Goal: Task Accomplishment & Management: Manage account settings

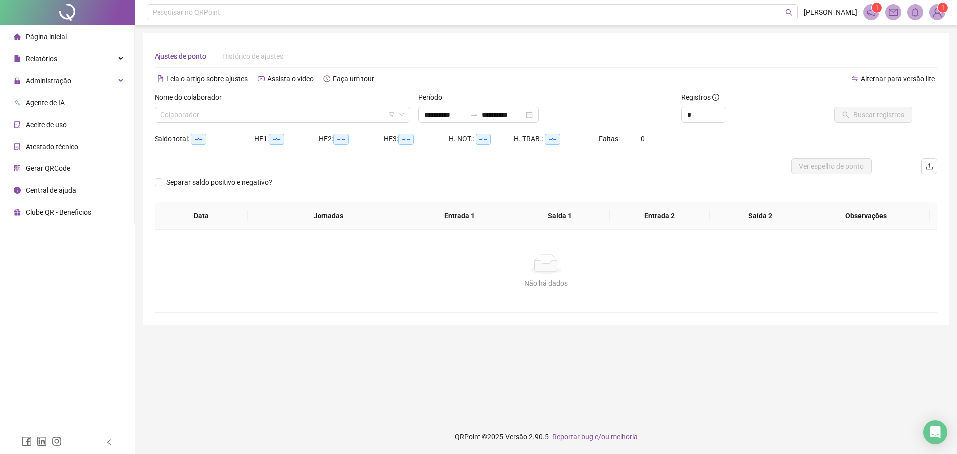
type input "**********"
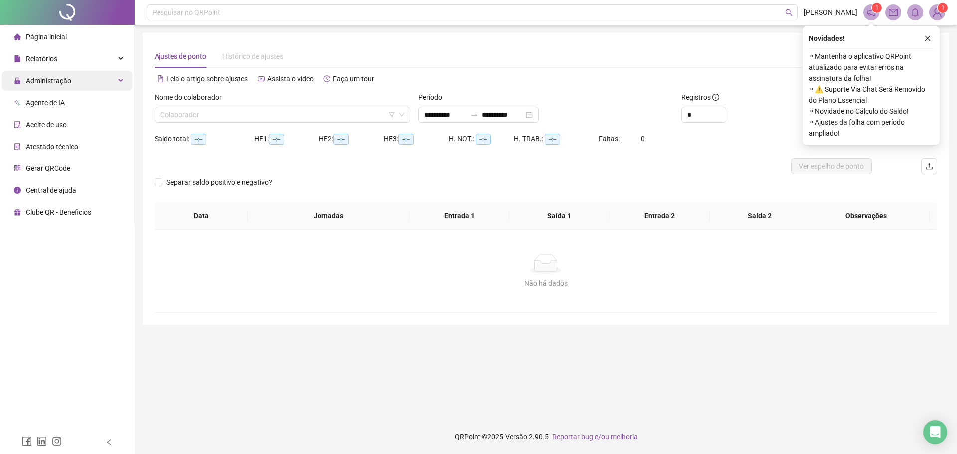
click at [61, 82] on span "Administração" at bounding box center [48, 81] width 45 height 8
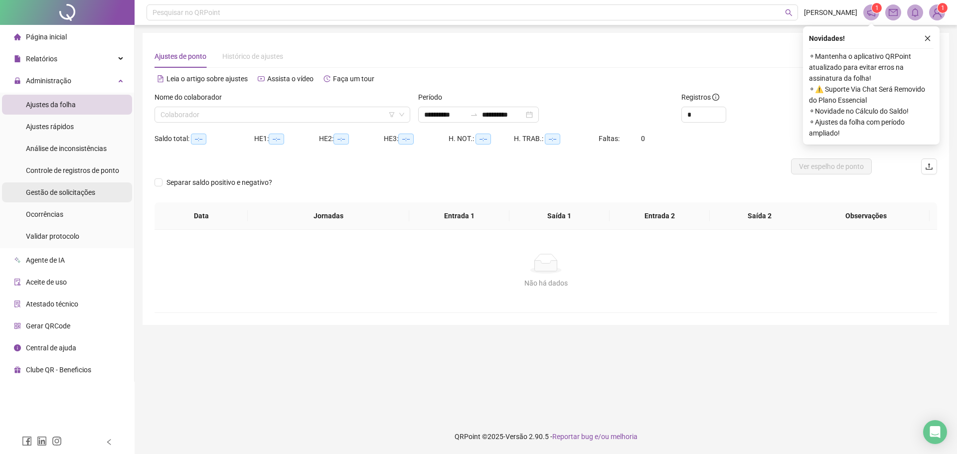
click at [65, 192] on span "Gestão de solicitações" at bounding box center [60, 192] width 69 height 8
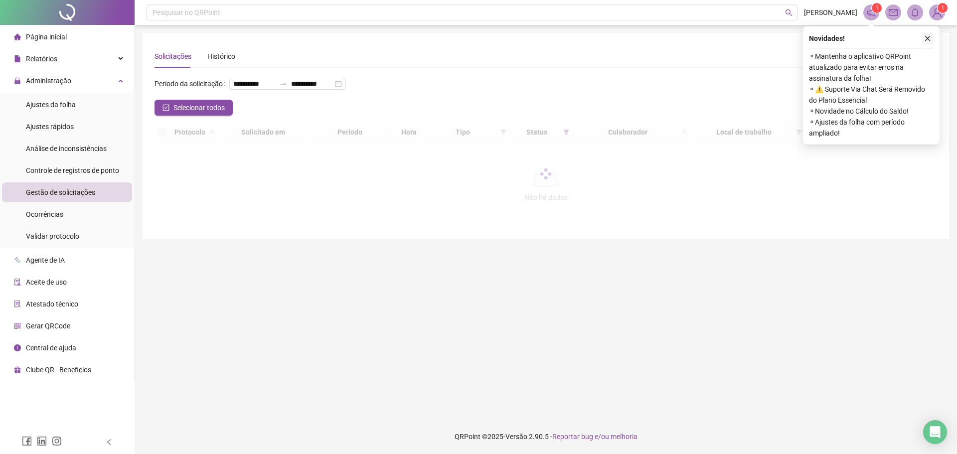
click at [926, 37] on icon "close" at bounding box center [927, 38] width 7 height 7
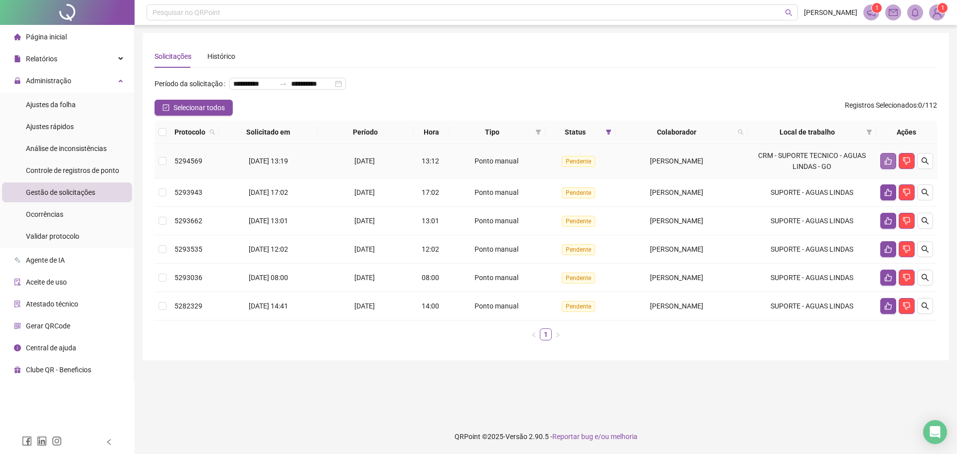
click at [884, 169] on button "button" at bounding box center [889, 161] width 16 height 16
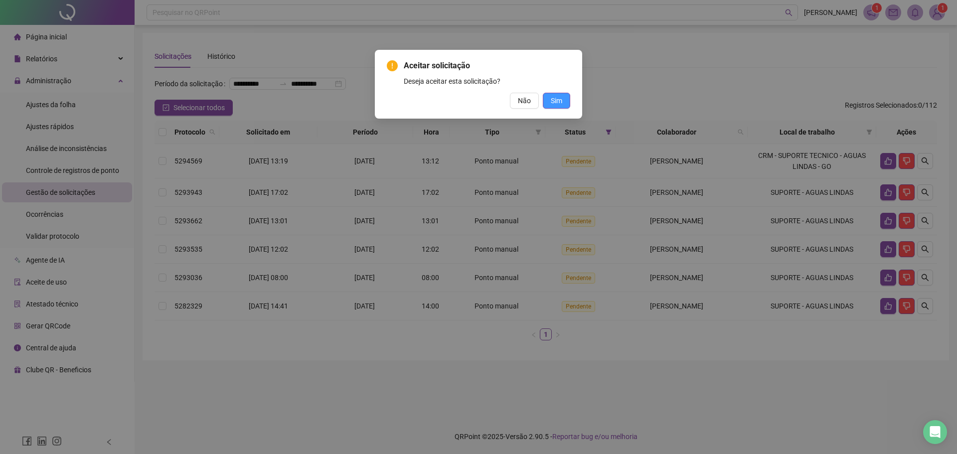
click at [554, 101] on span "Sim" at bounding box center [556, 100] width 11 height 11
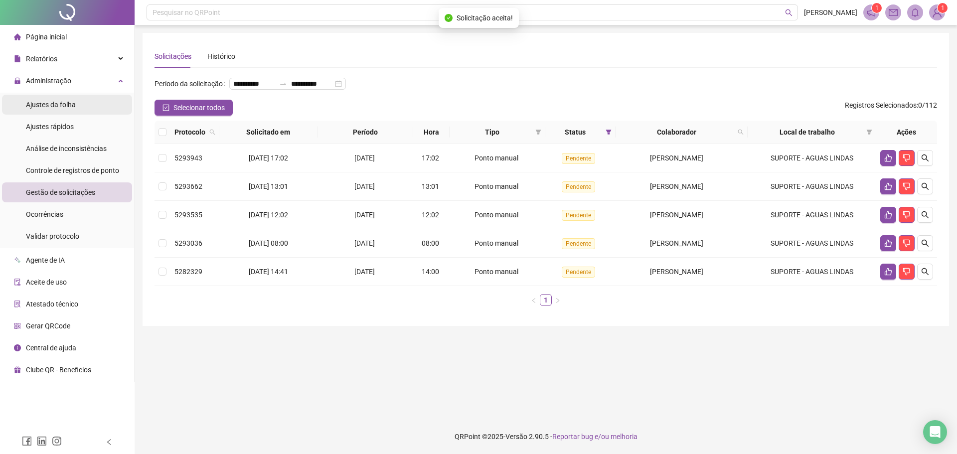
click at [70, 107] on span "Ajustes da folha" at bounding box center [51, 105] width 50 height 8
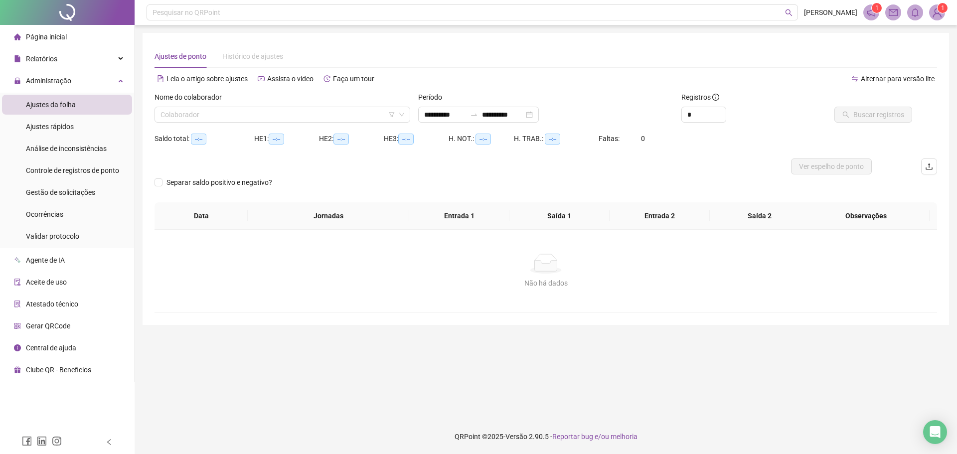
type input "**********"
click at [197, 118] on input "search" at bounding box center [278, 114] width 235 height 15
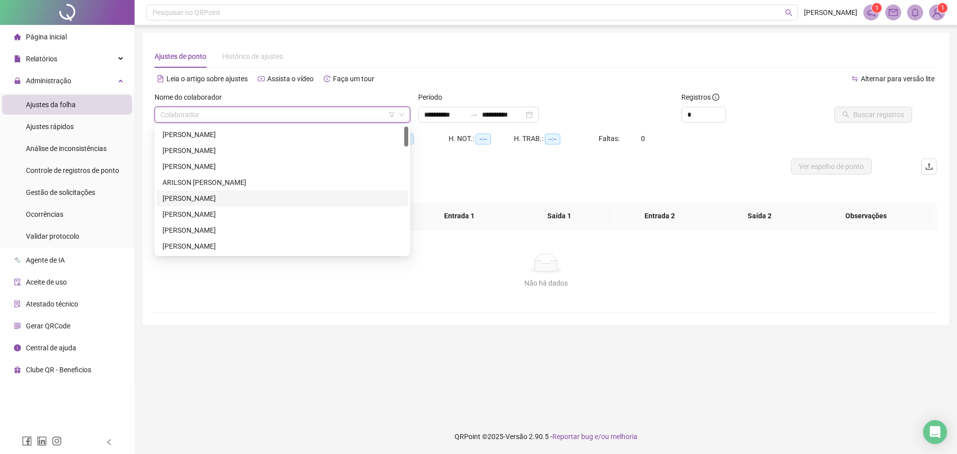
click at [200, 199] on div "[PERSON_NAME]" at bounding box center [283, 198] width 240 height 11
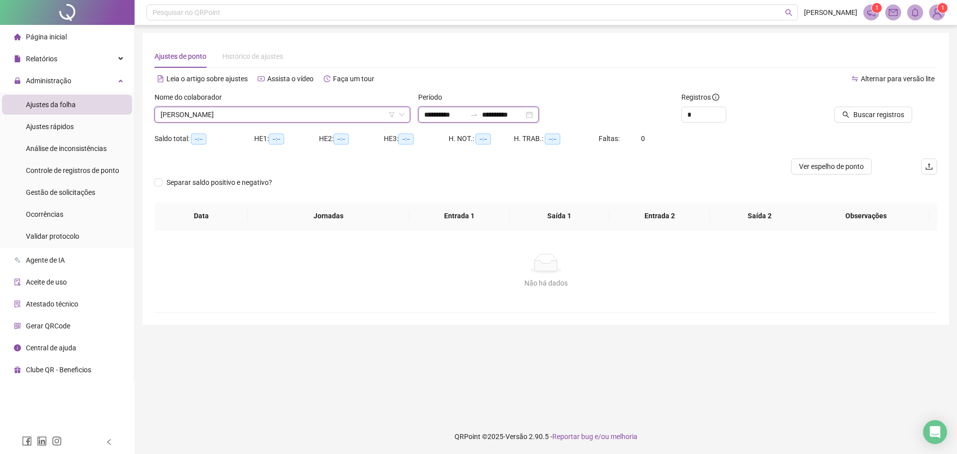
click at [431, 116] on input "**********" at bounding box center [445, 114] width 42 height 11
type input "**********"
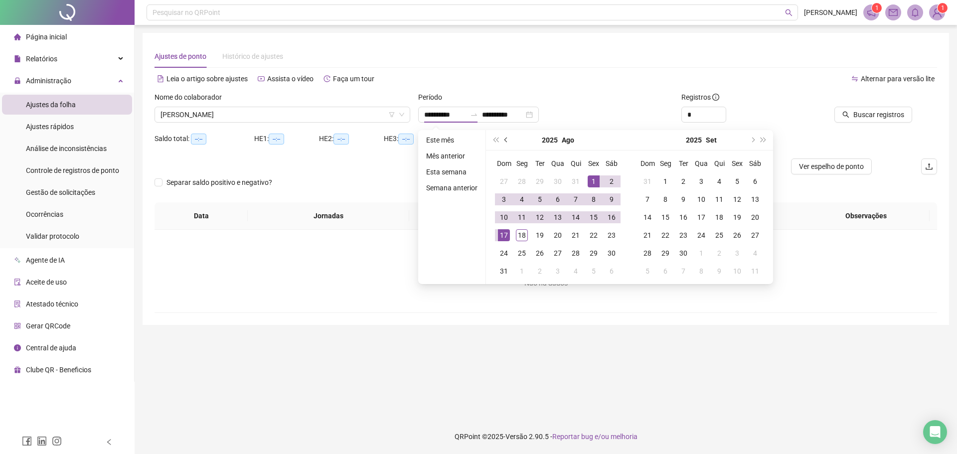
click at [502, 142] on button "prev-year" at bounding box center [506, 140] width 11 height 20
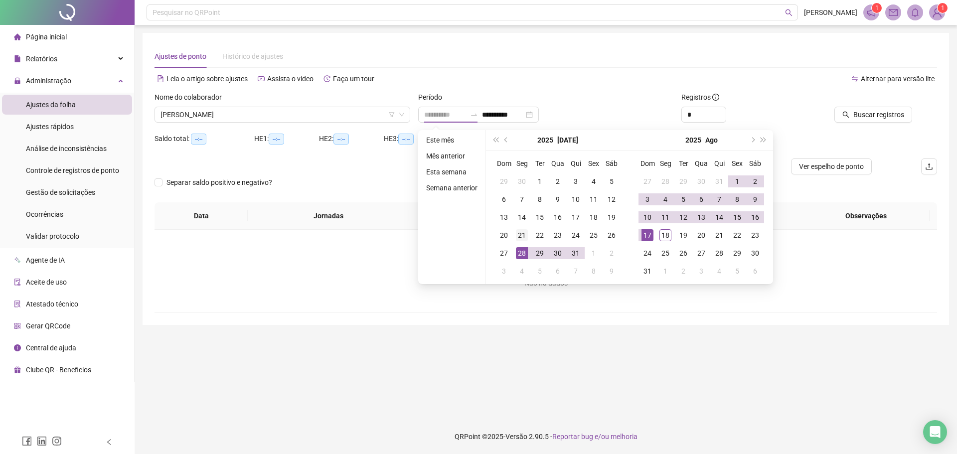
type input "**********"
click at [526, 237] on div "21" at bounding box center [522, 235] width 12 height 12
type input "**********"
click at [650, 234] on div "17" at bounding box center [648, 235] width 12 height 12
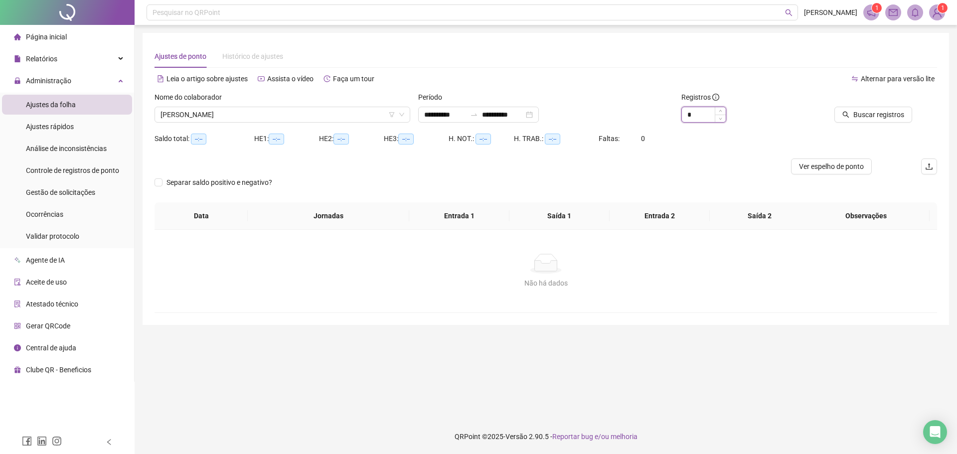
drag, startPoint x: 688, startPoint y: 115, endPoint x: 701, endPoint y: 116, distance: 13.0
click at [701, 115] on input "*" at bounding box center [704, 114] width 44 height 15
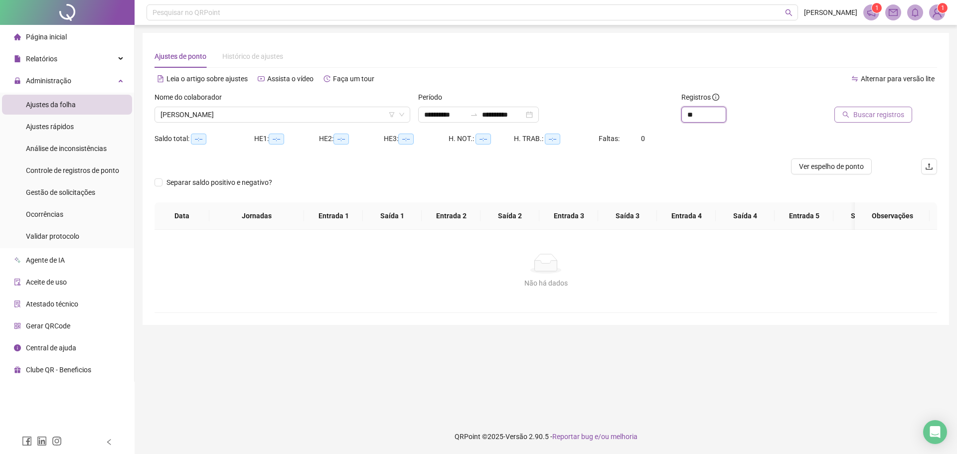
type input "**"
click at [891, 117] on span "Buscar registros" at bounding box center [879, 114] width 51 height 11
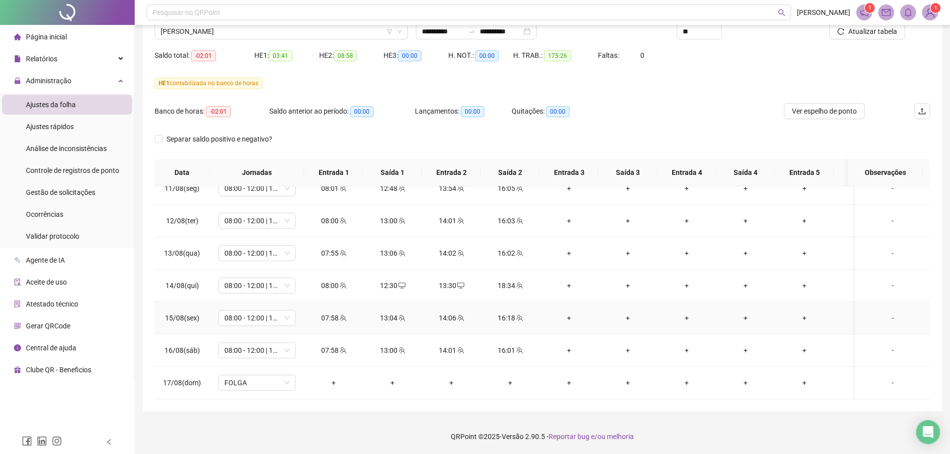
scroll to position [702, 0]
click at [220, 27] on span "[PERSON_NAME]" at bounding box center [281, 31] width 241 height 15
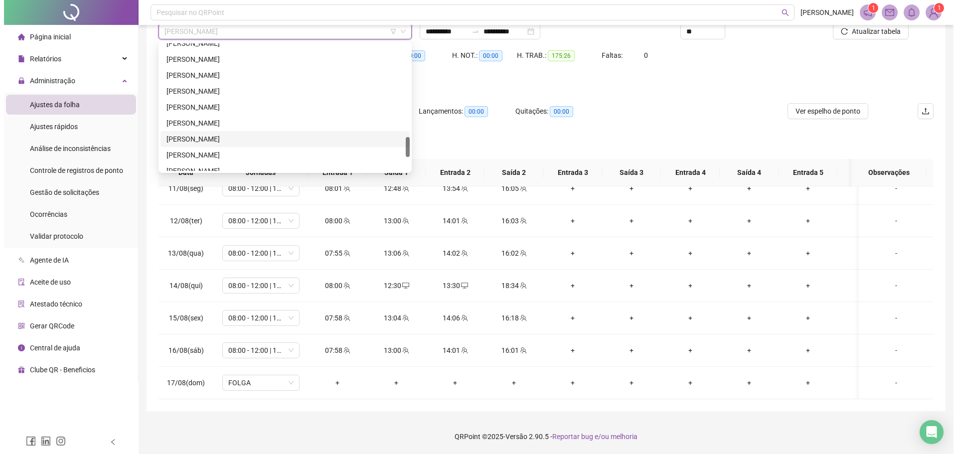
scroll to position [686, 0]
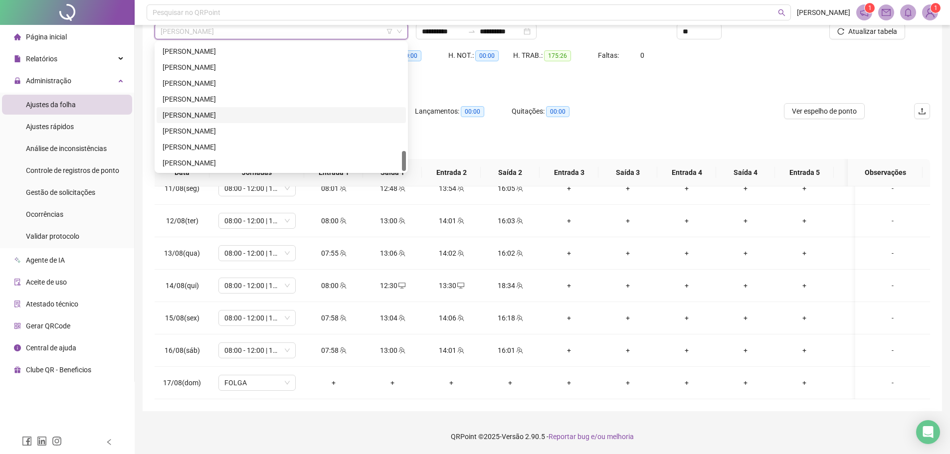
click at [215, 114] on div "[PERSON_NAME]" at bounding box center [281, 115] width 237 height 11
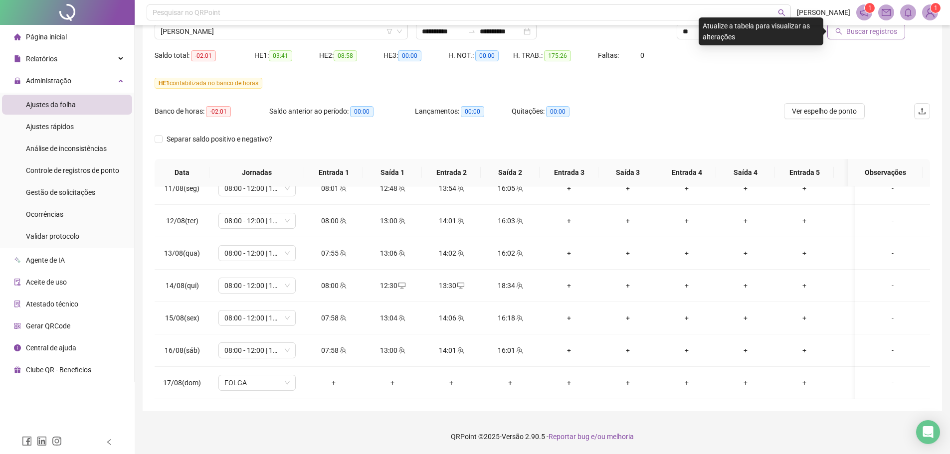
click at [859, 32] on span "Buscar registros" at bounding box center [871, 31] width 51 height 11
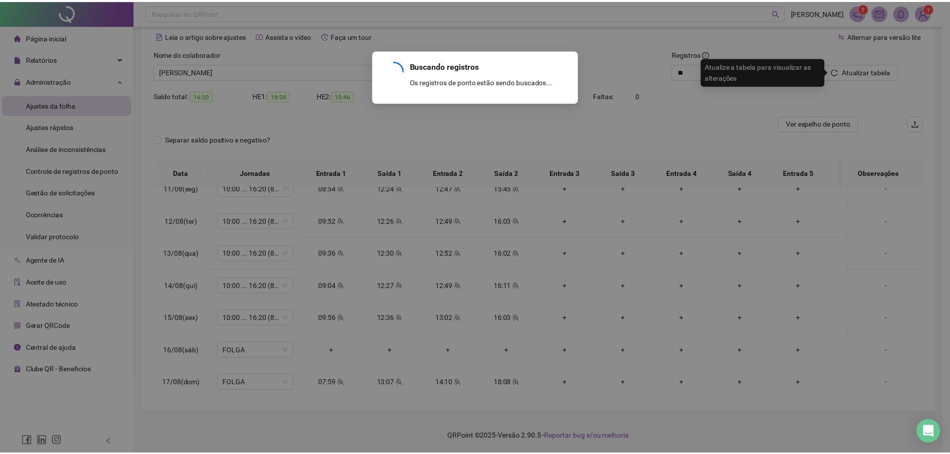
scroll to position [43, 0]
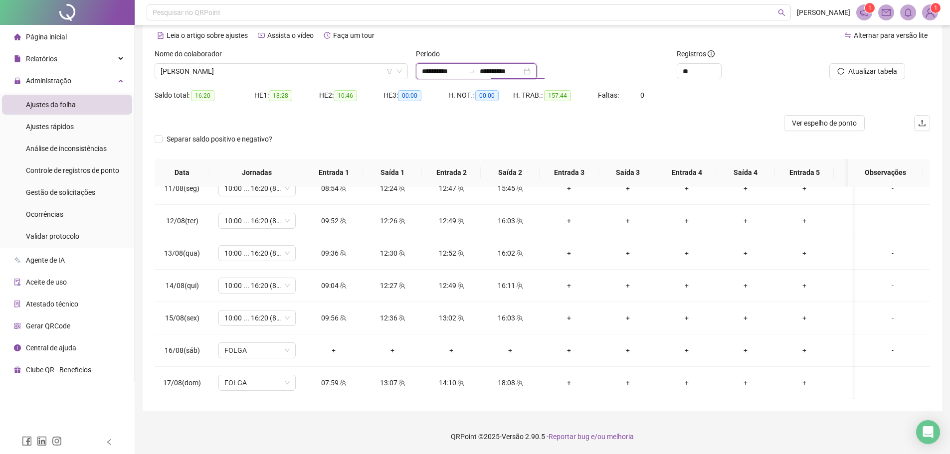
click at [502, 66] on input "**********" at bounding box center [501, 71] width 42 height 11
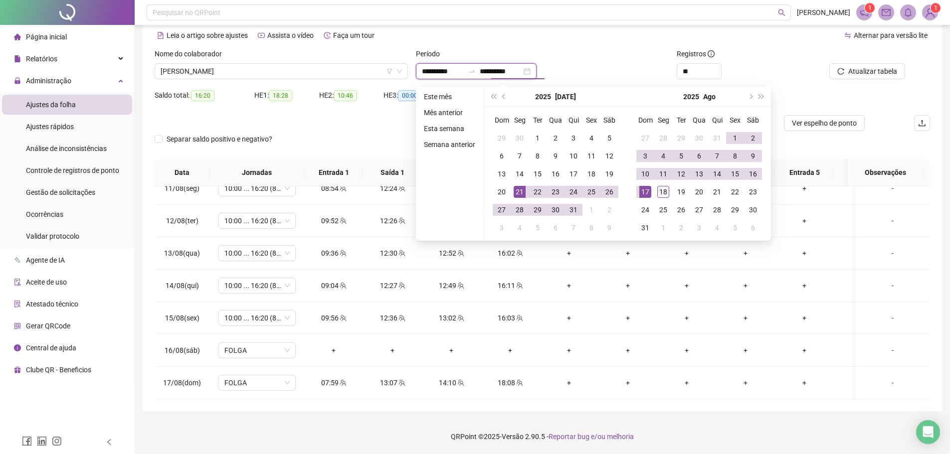
type input "**********"
drag, startPoint x: 664, startPoint y: 190, endPoint x: 675, endPoint y: 167, distance: 25.9
click at [664, 190] on div "18" at bounding box center [663, 192] width 12 height 12
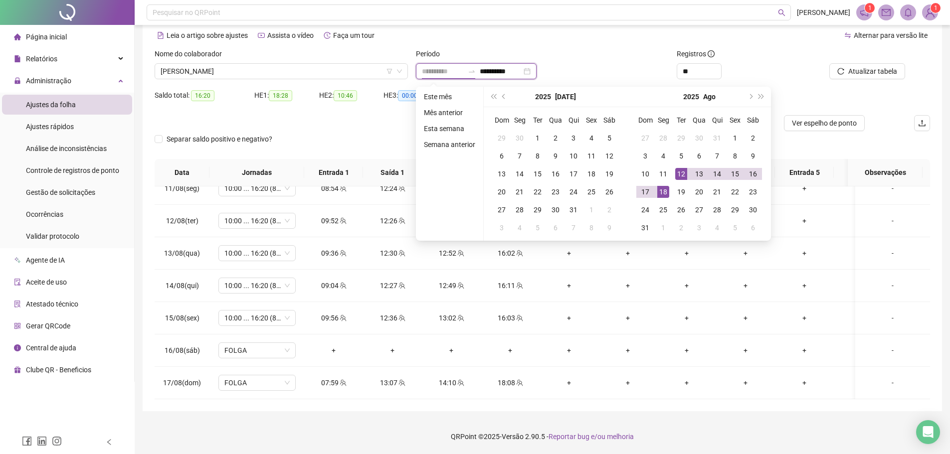
type input "**********"
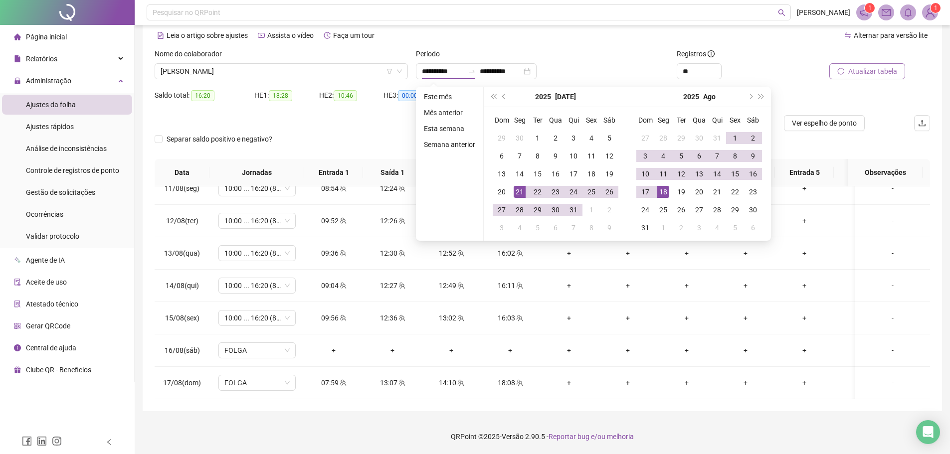
click at [842, 64] on button "Atualizar tabela" at bounding box center [867, 71] width 76 height 16
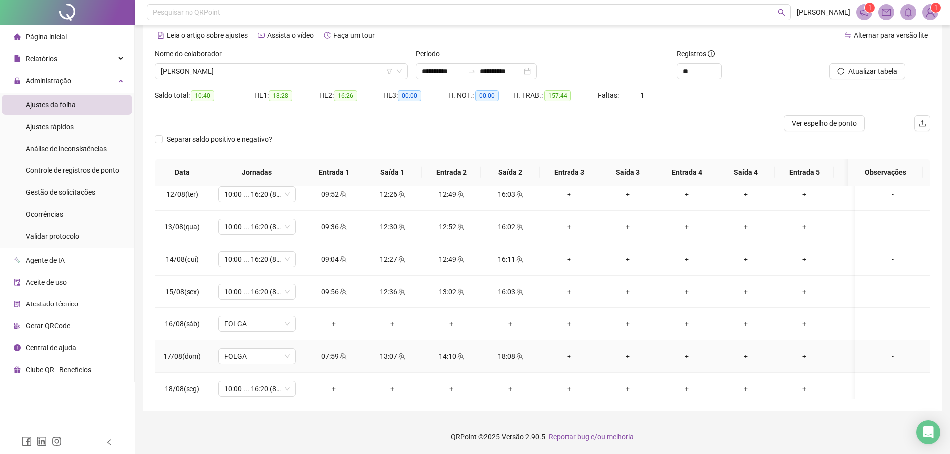
scroll to position [734, 0]
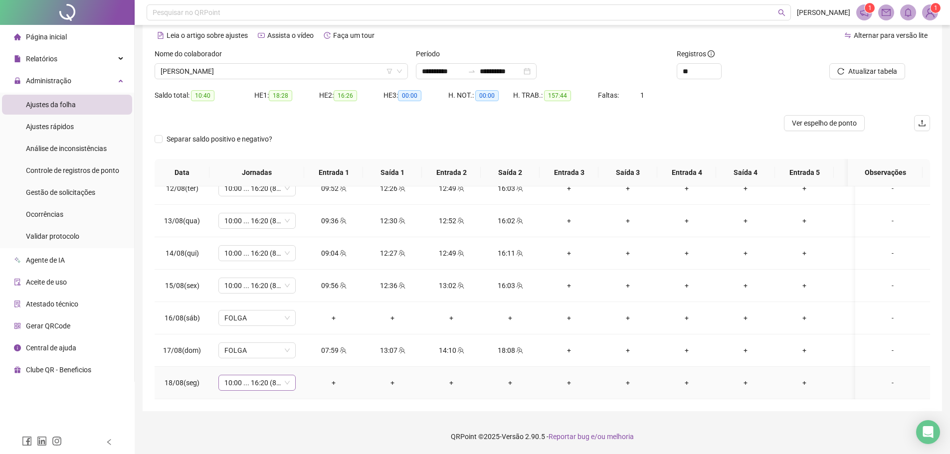
click at [256, 377] on span "10:00 ... 16:20 (8 HORAS)" at bounding box center [256, 382] width 65 height 15
type input "***"
click at [262, 355] on div "Folga compensatória" at bounding box center [265, 355] width 66 height 11
drag, startPoint x: 307, startPoint y: 351, endPoint x: 359, endPoint y: 354, distance: 52.4
click at [307, 351] on span "Sim" at bounding box center [303, 349] width 11 height 11
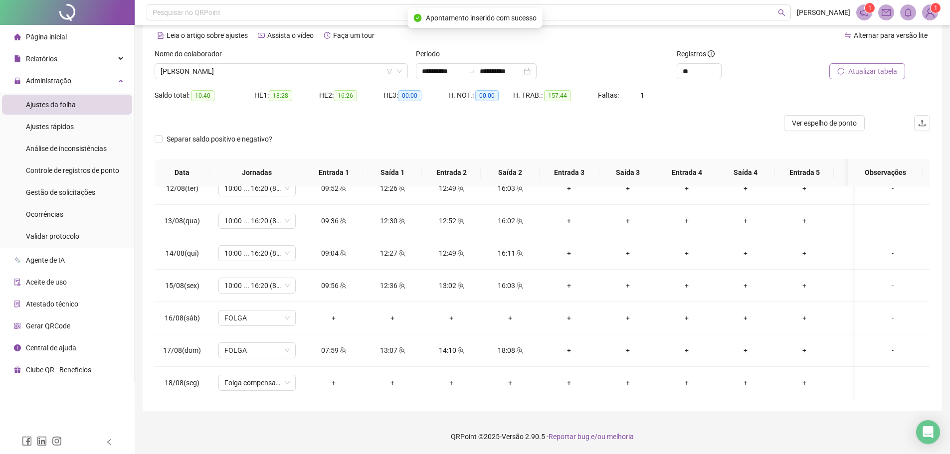
click at [855, 67] on span "Atualizar tabela" at bounding box center [872, 71] width 49 height 11
click at [853, 75] on span "Atualizar tabela" at bounding box center [872, 71] width 49 height 11
click at [211, 68] on span "[PERSON_NAME]" at bounding box center [281, 71] width 241 height 15
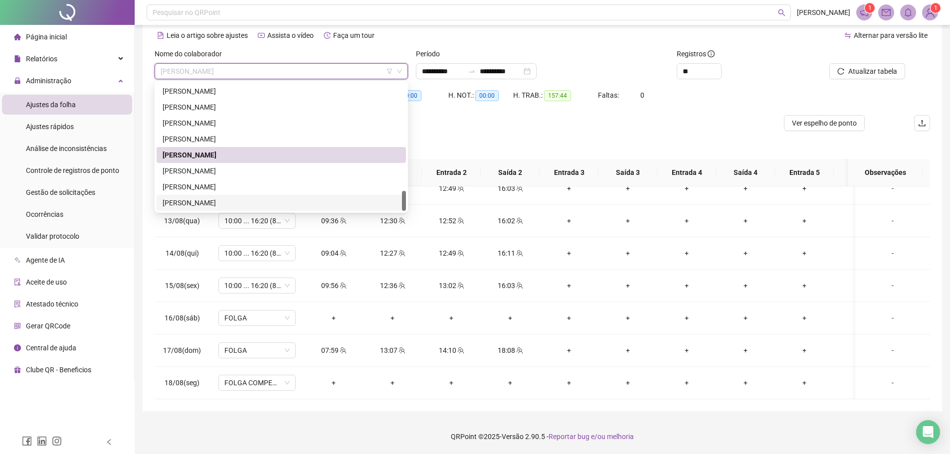
click at [231, 201] on div "[PERSON_NAME]" at bounding box center [281, 202] width 237 height 11
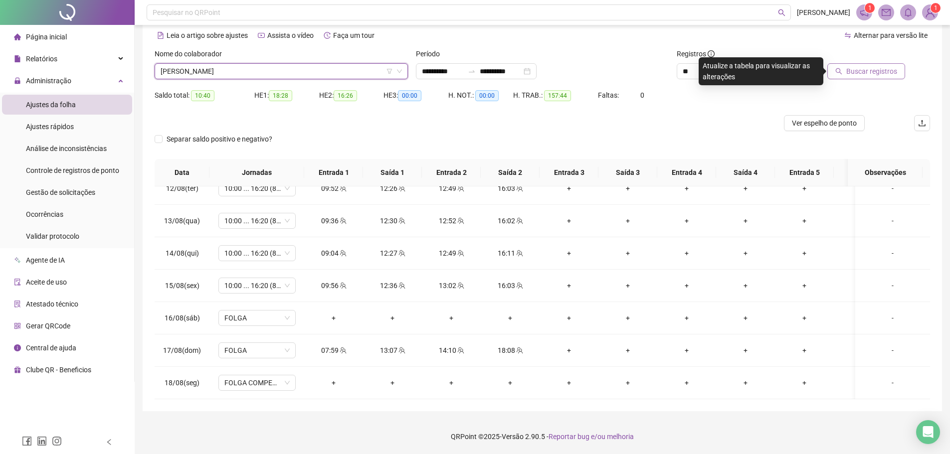
click at [878, 67] on span "Buscar registros" at bounding box center [871, 71] width 51 height 11
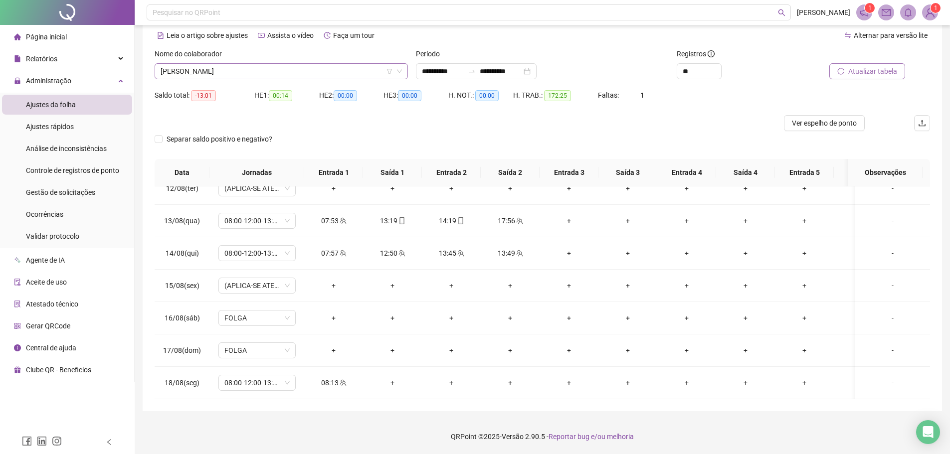
click at [223, 70] on span "[PERSON_NAME]" at bounding box center [281, 71] width 241 height 15
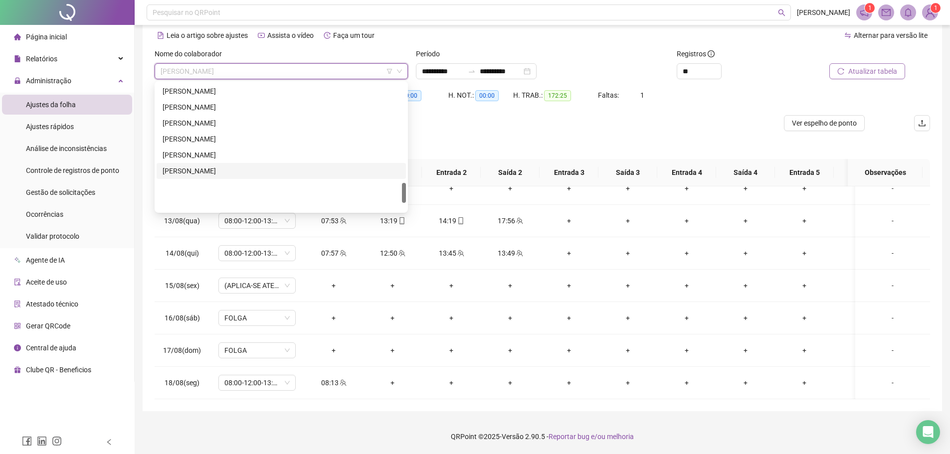
scroll to position [636, 0]
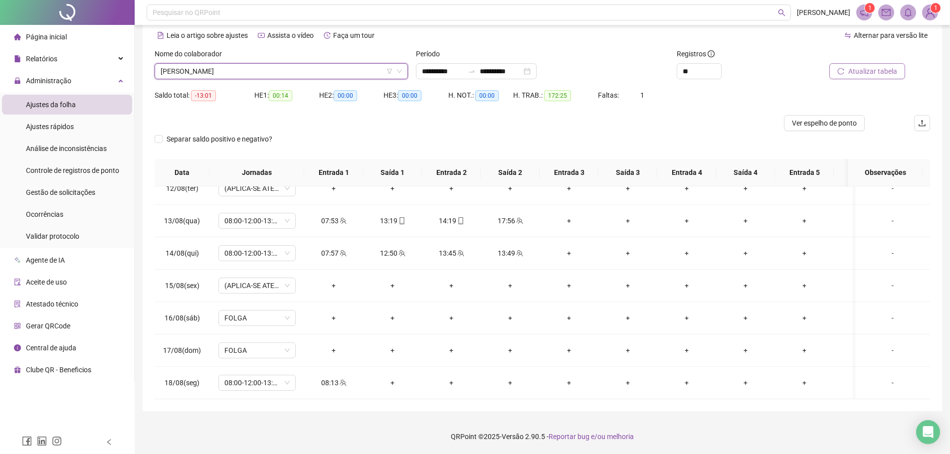
click at [414, 136] on div "Separar saldo positivo e negativo?" at bounding box center [542, 145] width 775 height 28
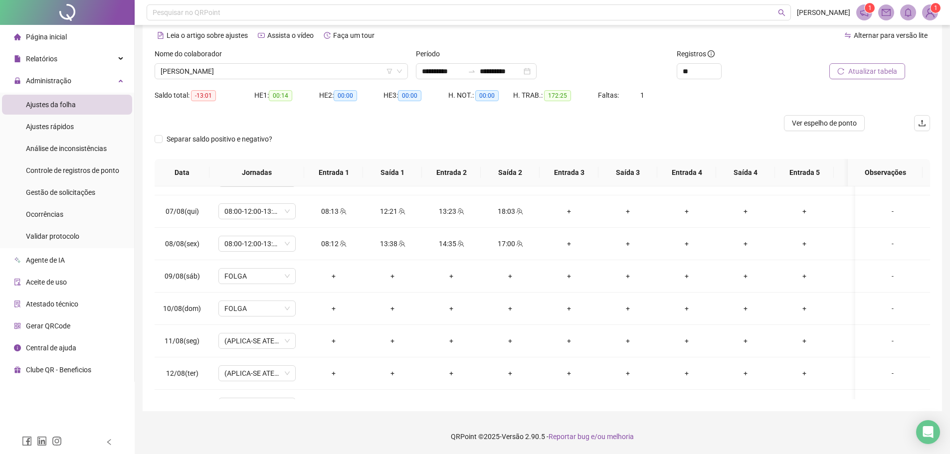
scroll to position [535, 0]
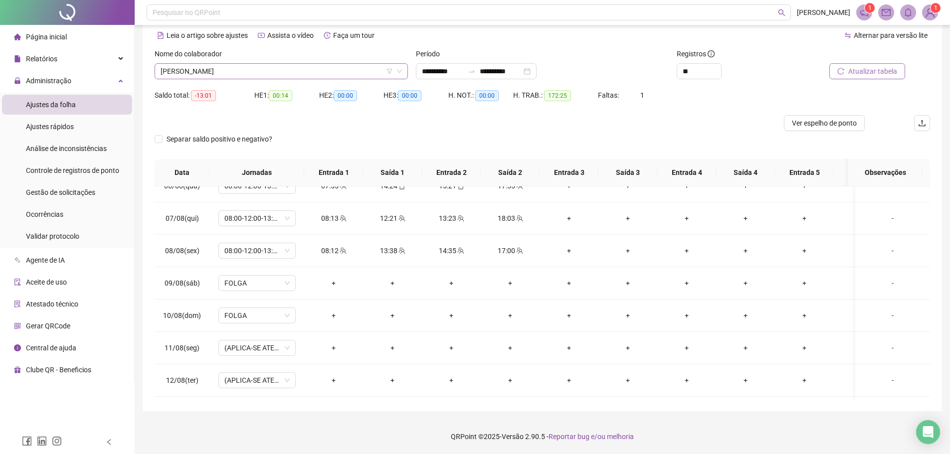
click at [233, 75] on span "[PERSON_NAME]" at bounding box center [281, 71] width 241 height 15
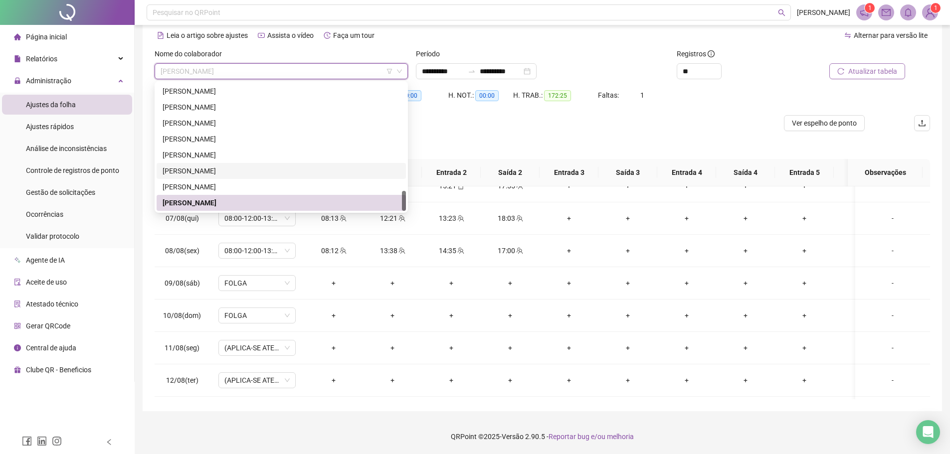
scroll to position [487, 0]
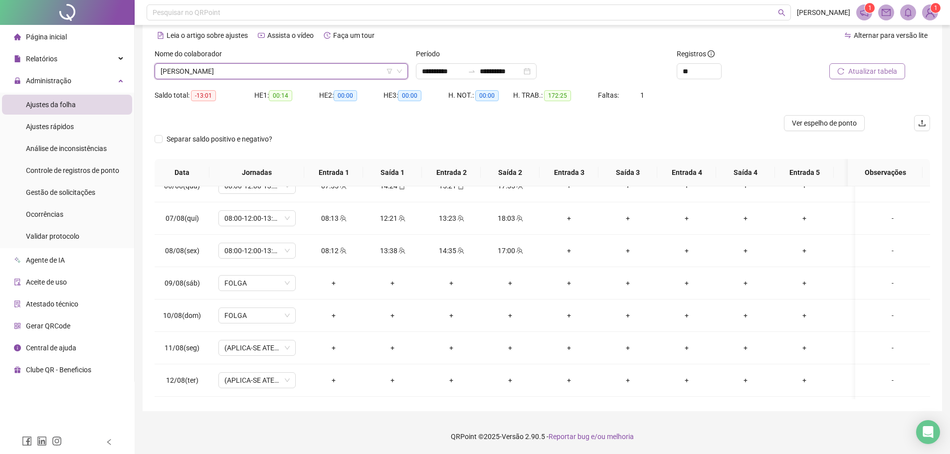
click at [253, 71] on span "[PERSON_NAME]" at bounding box center [281, 71] width 241 height 15
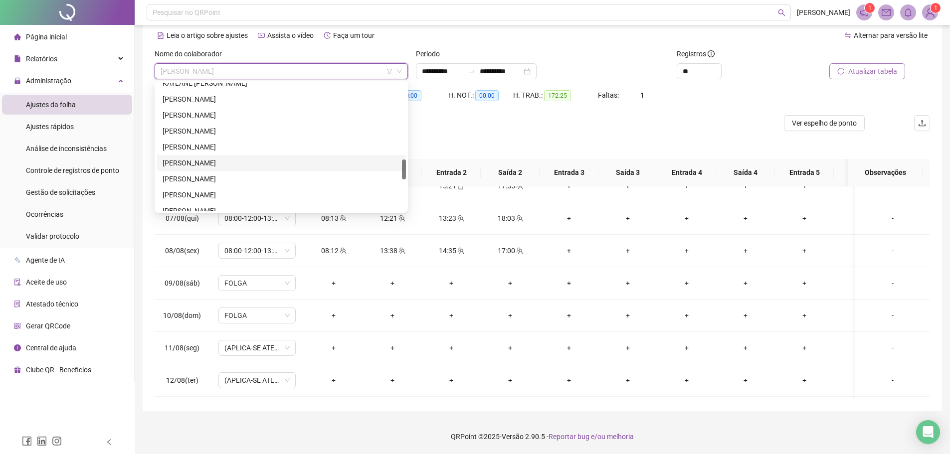
scroll to position [437, 0]
click at [214, 201] on div "[PERSON_NAME]" at bounding box center [281, 196] width 237 height 11
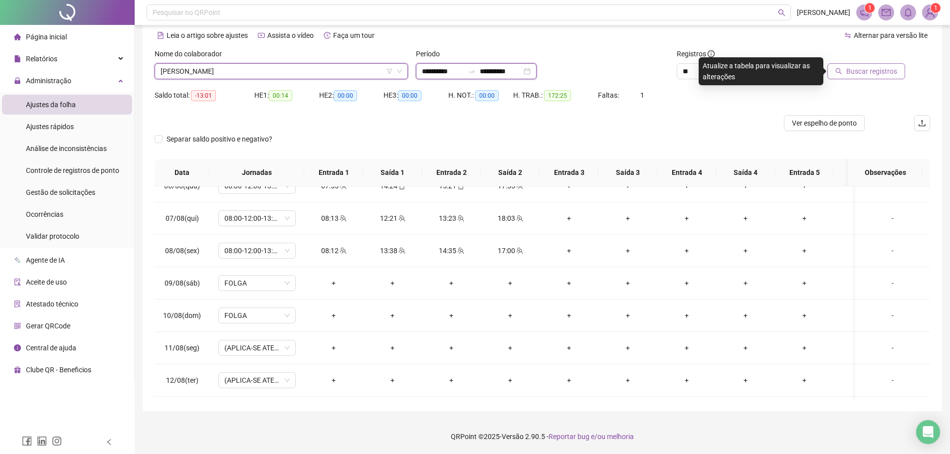
click at [492, 66] on input "**********" at bounding box center [501, 71] width 42 height 11
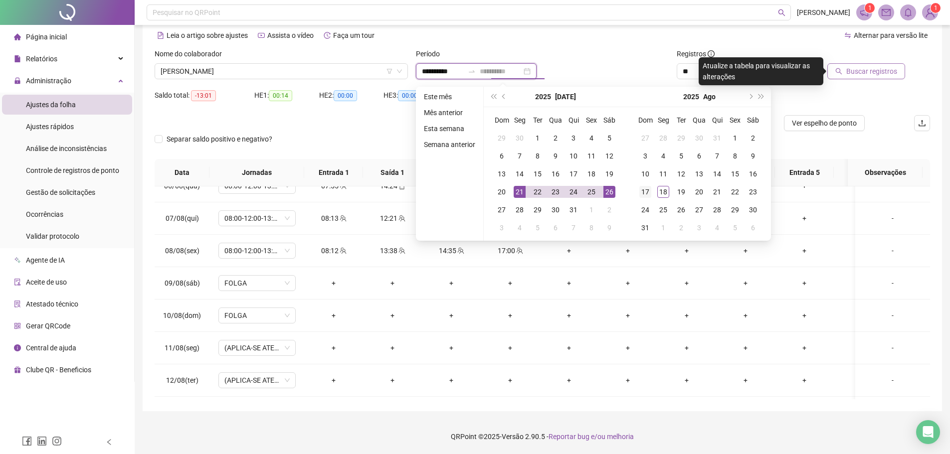
type input "**********"
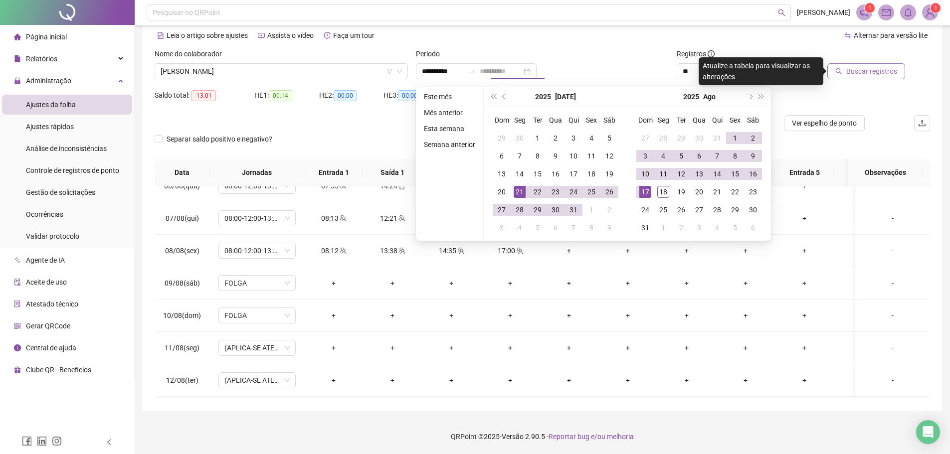
click at [646, 191] on div "17" at bounding box center [645, 192] width 12 height 12
type input "**********"
click at [866, 69] on span "Buscar registros" at bounding box center [871, 71] width 51 height 11
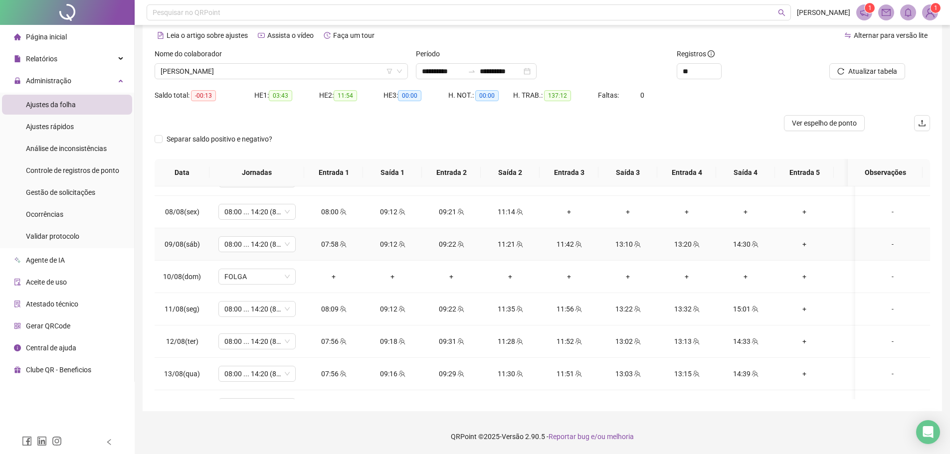
scroll to position [702, 0]
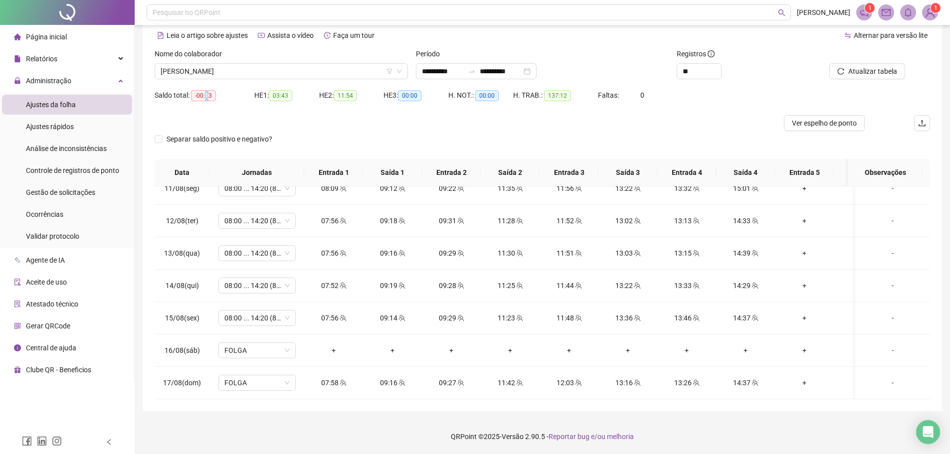
click at [209, 96] on span "-00:13" at bounding box center [203, 95] width 25 height 11
click at [197, 74] on span "[PERSON_NAME]" at bounding box center [281, 71] width 241 height 15
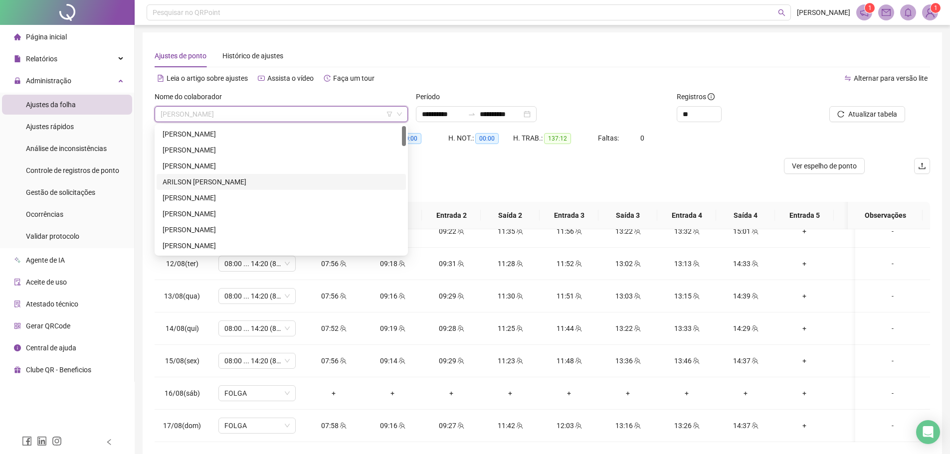
scroll to position [0, 0]
click at [233, 149] on div "[PERSON_NAME]" at bounding box center [281, 150] width 237 height 11
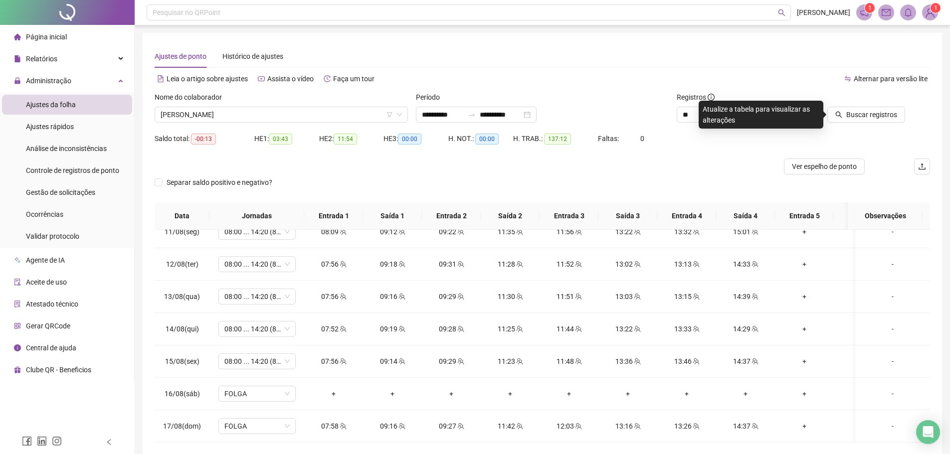
click at [851, 123] on div "Buscar registros" at bounding box center [868, 111] width 131 height 39
click at [852, 114] on span "Buscar registros" at bounding box center [871, 114] width 51 height 11
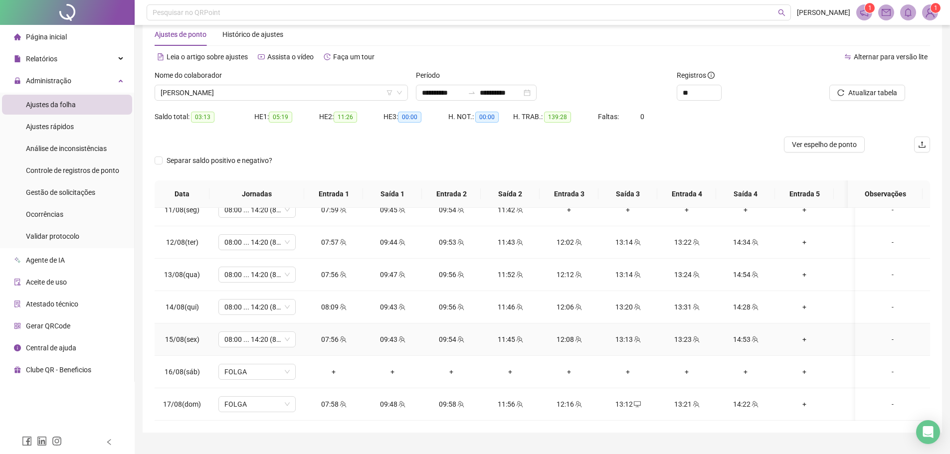
scroll to position [43, 0]
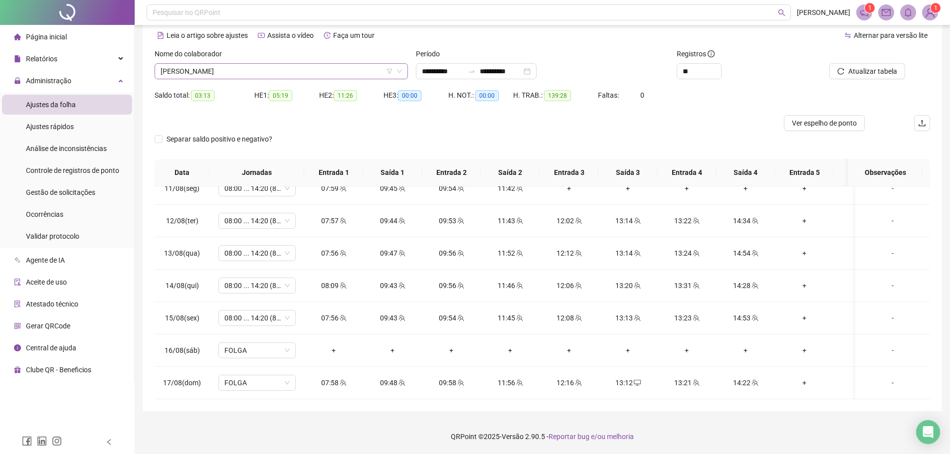
click at [277, 70] on span "[PERSON_NAME]" at bounding box center [281, 71] width 241 height 15
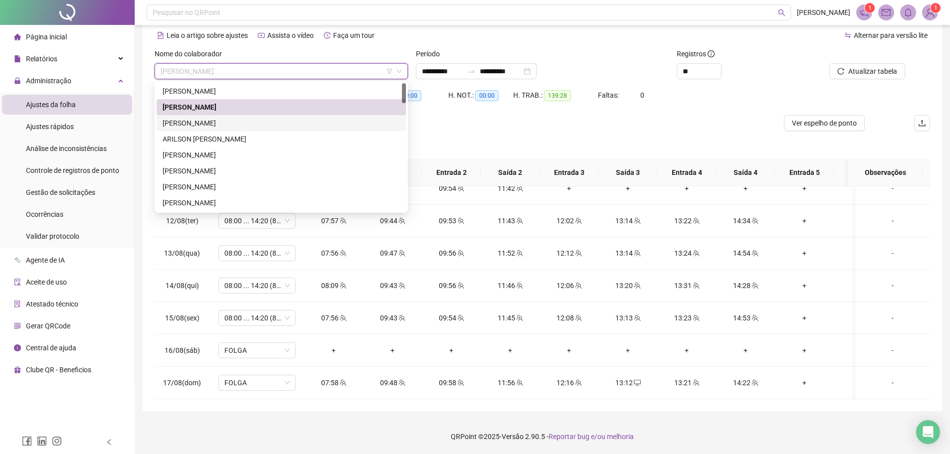
click at [240, 125] on div "[PERSON_NAME]" at bounding box center [281, 123] width 237 height 11
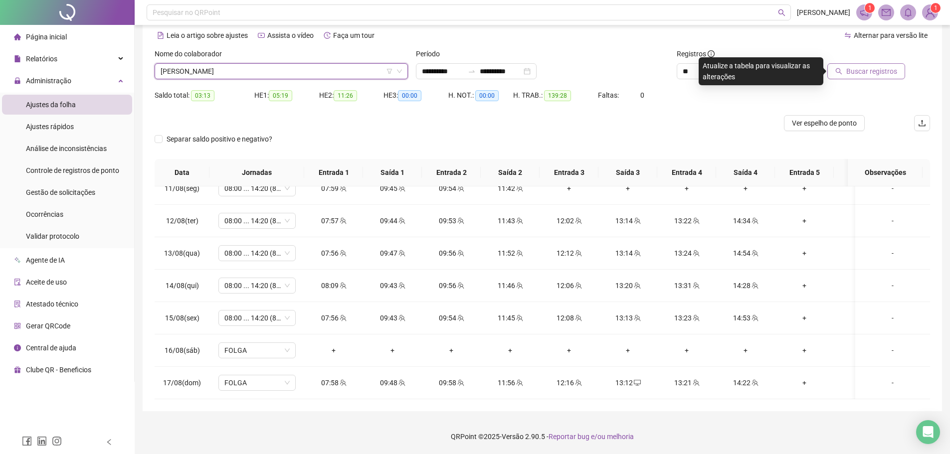
click at [883, 68] on span "Buscar registros" at bounding box center [871, 71] width 51 height 11
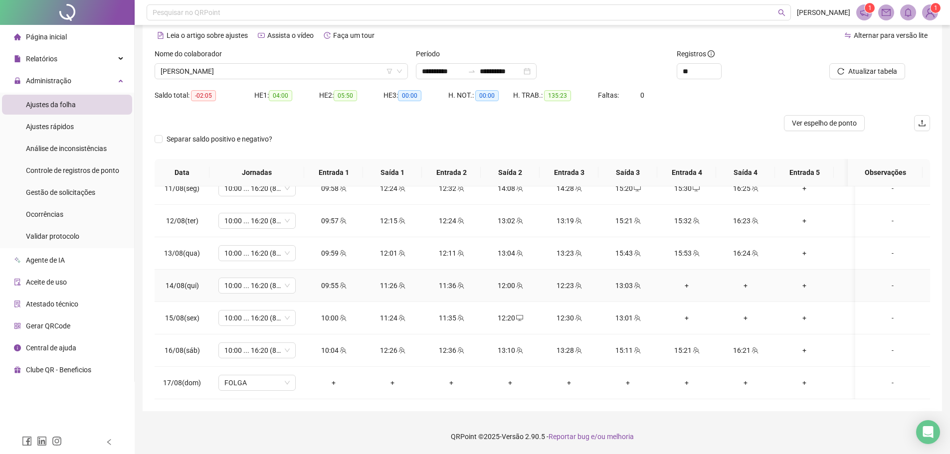
click at [686, 280] on div "+" at bounding box center [686, 285] width 43 height 11
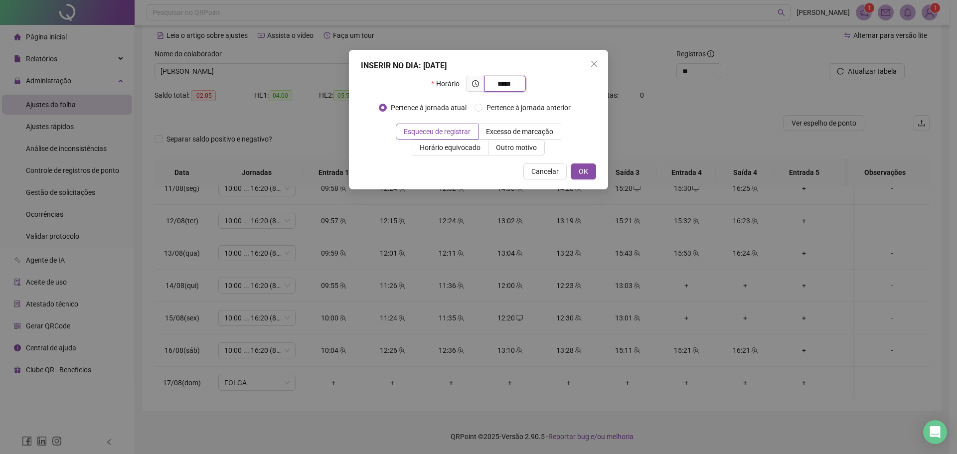
type input "*****"
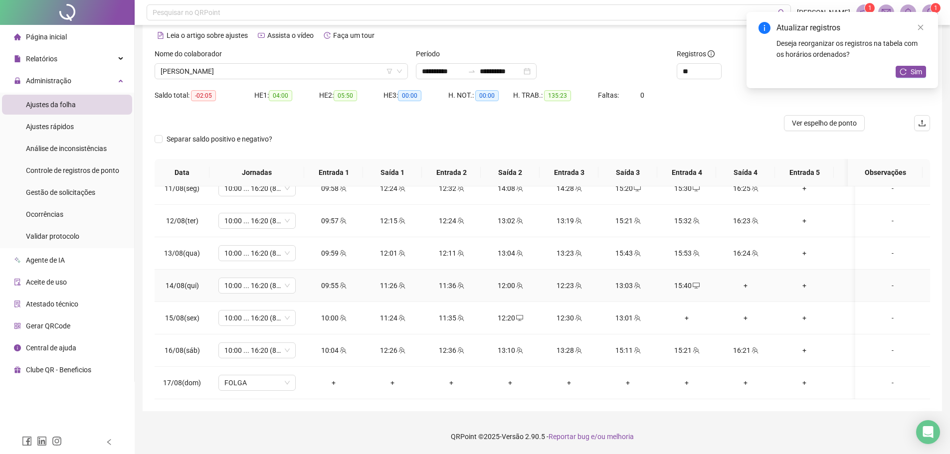
click at [745, 283] on td "+" at bounding box center [745, 286] width 59 height 32
click at [742, 280] on div "+" at bounding box center [745, 285] width 43 height 11
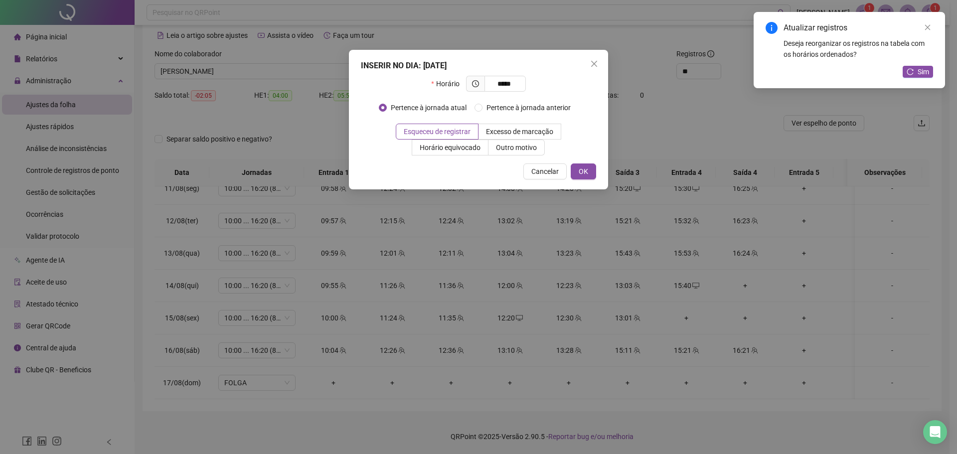
type input "*****"
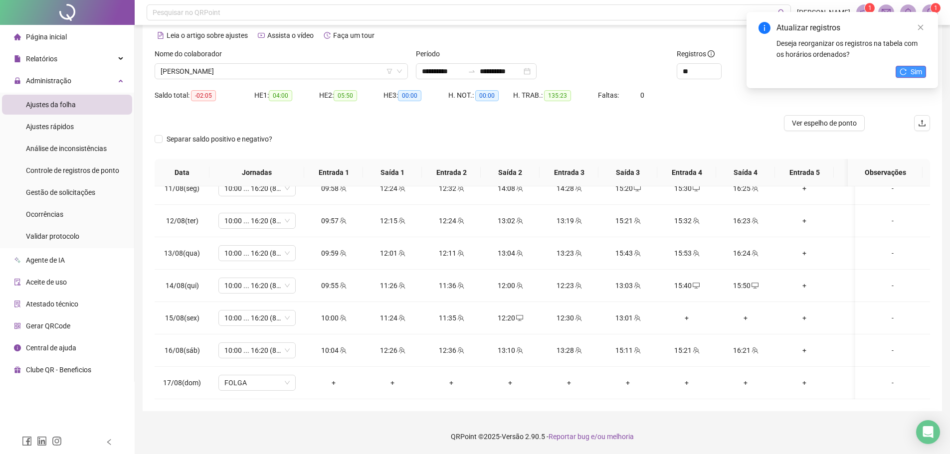
click at [919, 70] on span "Sim" at bounding box center [915, 71] width 11 height 11
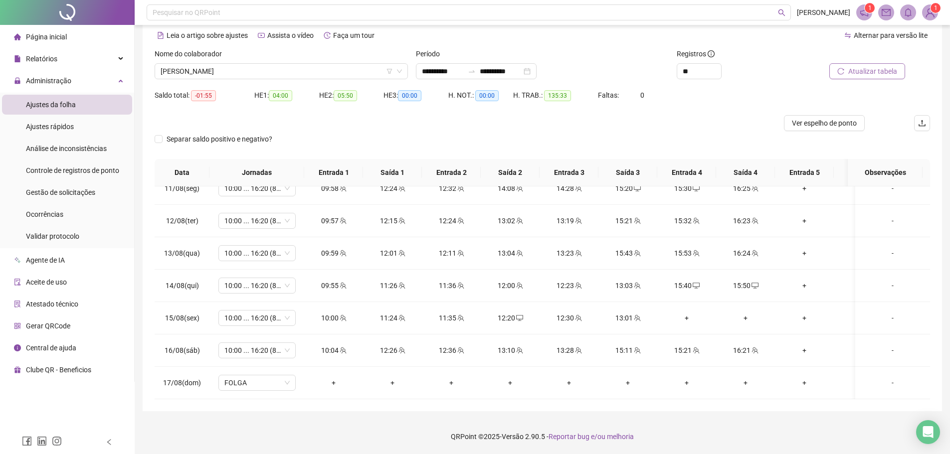
click at [876, 77] on button "Atualizar tabela" at bounding box center [867, 71] width 76 height 16
drag, startPoint x: 164, startPoint y: 138, endPoint x: 294, endPoint y: 140, distance: 130.7
click at [291, 140] on div "Separar saldo positivo e negativo?" at bounding box center [227, 139] width 145 height 11
click at [298, 139] on div "Separar saldo positivo e negativo?" at bounding box center [227, 139] width 145 height 11
click at [229, 68] on span "[PERSON_NAME]" at bounding box center [281, 71] width 241 height 15
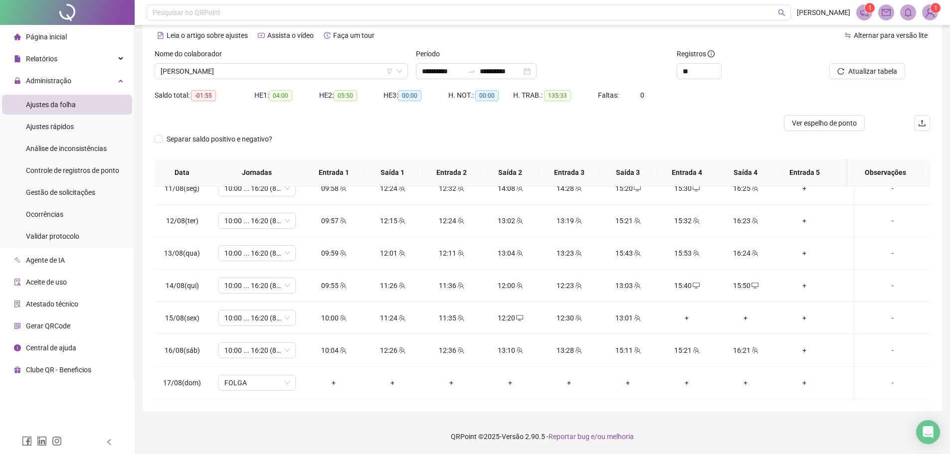
click at [585, 137] on div "Separar saldo positivo e negativo?" at bounding box center [542, 145] width 775 height 28
drag, startPoint x: 211, startPoint y: 73, endPoint x: 223, endPoint y: 79, distance: 13.4
click at [212, 73] on span "[PERSON_NAME]" at bounding box center [281, 71] width 241 height 15
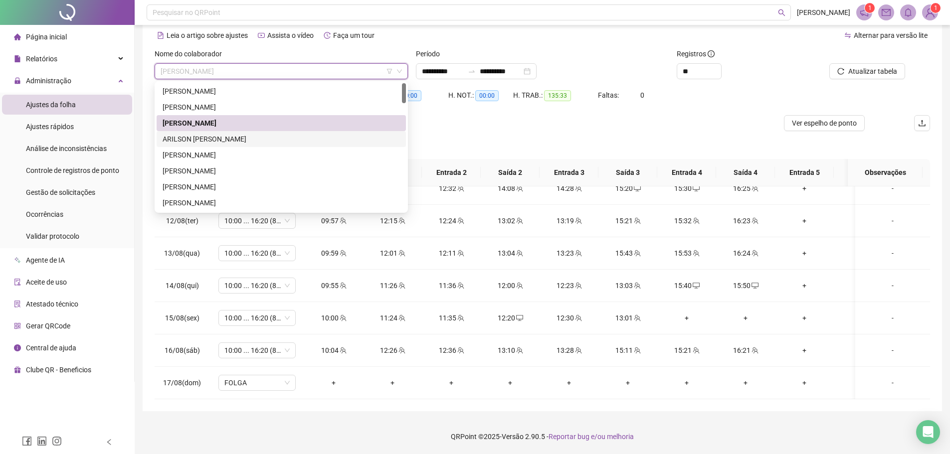
click at [239, 137] on div "ARILSON [PERSON_NAME]" at bounding box center [281, 139] width 237 height 11
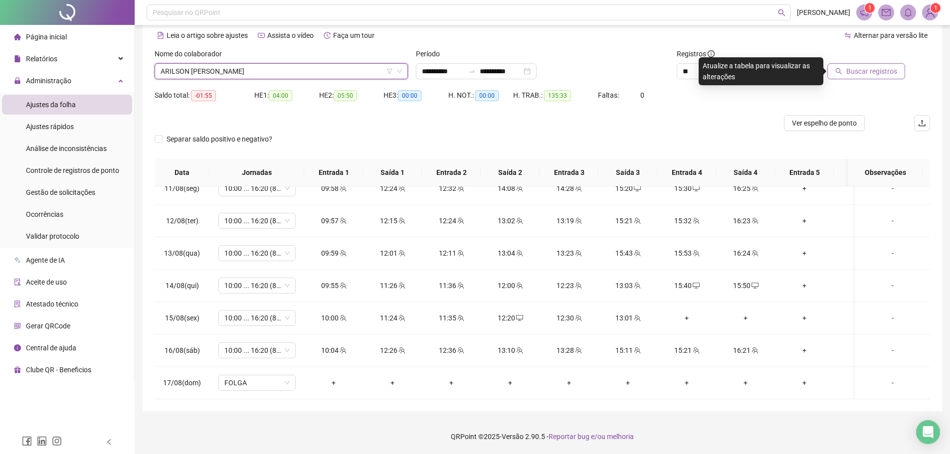
click at [876, 74] on span "Buscar registros" at bounding box center [871, 71] width 51 height 11
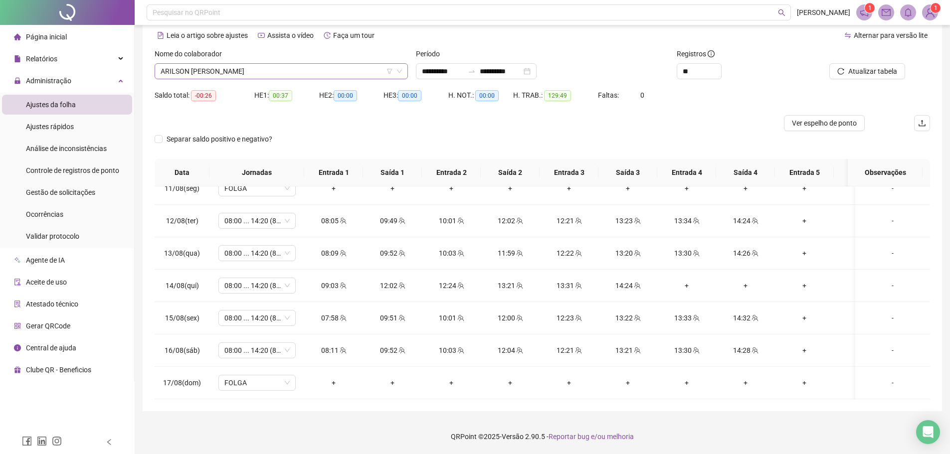
click at [264, 71] on span "ARILSON [PERSON_NAME]" at bounding box center [281, 71] width 241 height 15
click at [525, 124] on div at bounding box center [445, 123] width 581 height 16
click at [269, 64] on span "ARILSON [PERSON_NAME]" at bounding box center [281, 71] width 241 height 15
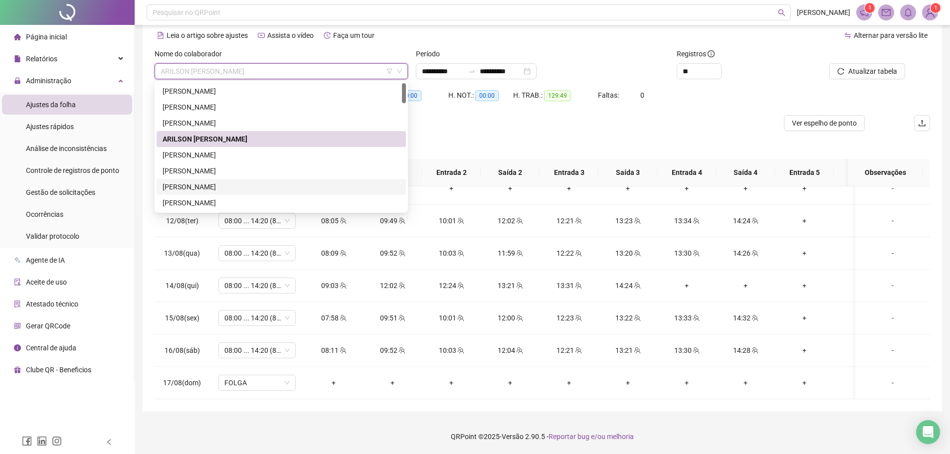
click at [255, 181] on div "[PERSON_NAME]" at bounding box center [281, 186] width 237 height 11
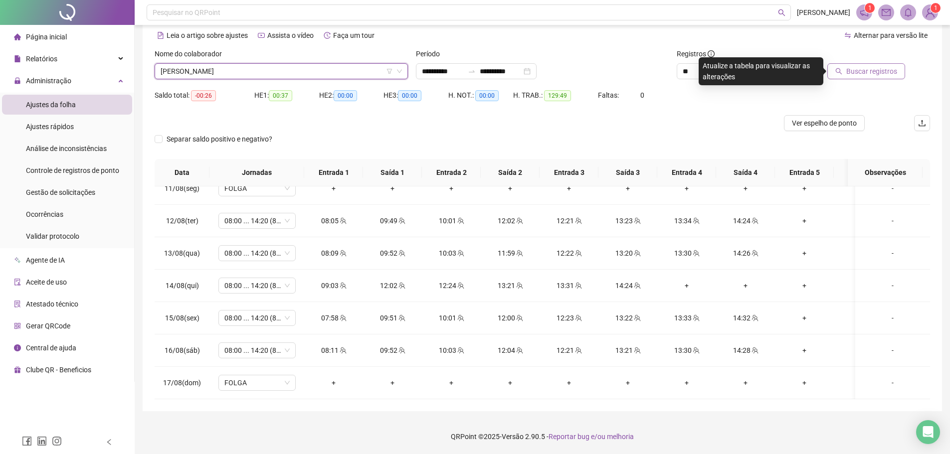
click at [842, 64] on button "Buscar registros" at bounding box center [866, 71] width 78 height 16
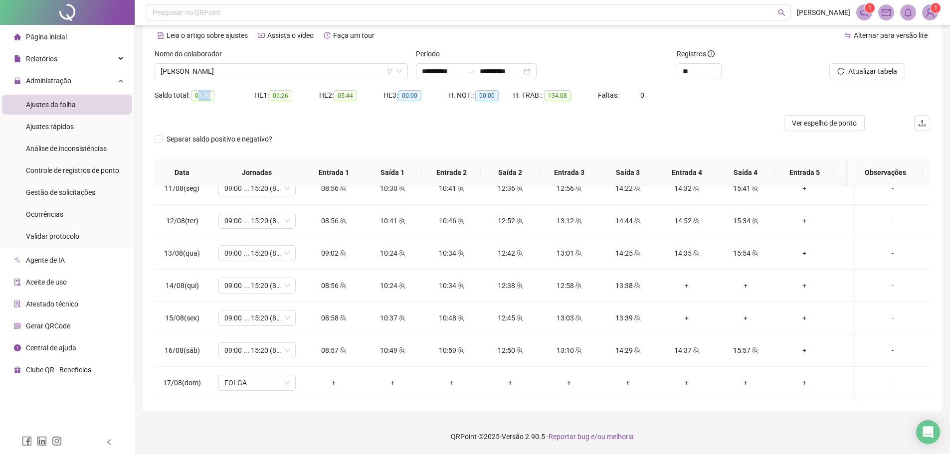
drag, startPoint x: 199, startPoint y: 94, endPoint x: 215, endPoint y: 96, distance: 16.1
click at [210, 94] on span "03:30" at bounding box center [202, 95] width 23 height 11
click at [267, 107] on div "HE 1: 06:26" at bounding box center [286, 101] width 65 height 28
click at [237, 73] on span "[PERSON_NAME]" at bounding box center [281, 71] width 241 height 15
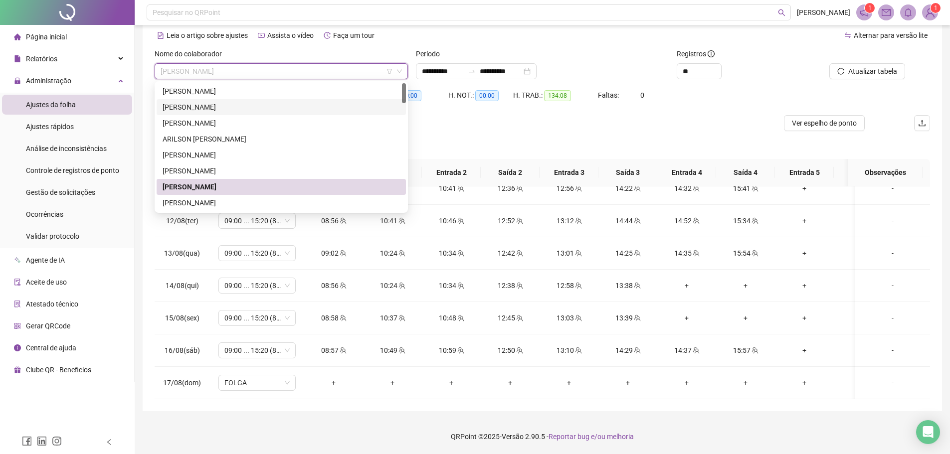
scroll to position [50, 0]
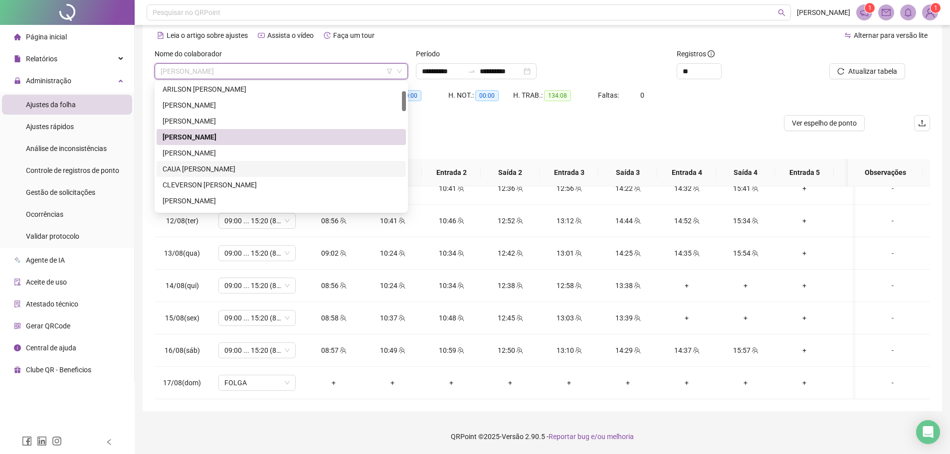
click at [244, 170] on div "CAUA [PERSON_NAME]" at bounding box center [281, 169] width 237 height 11
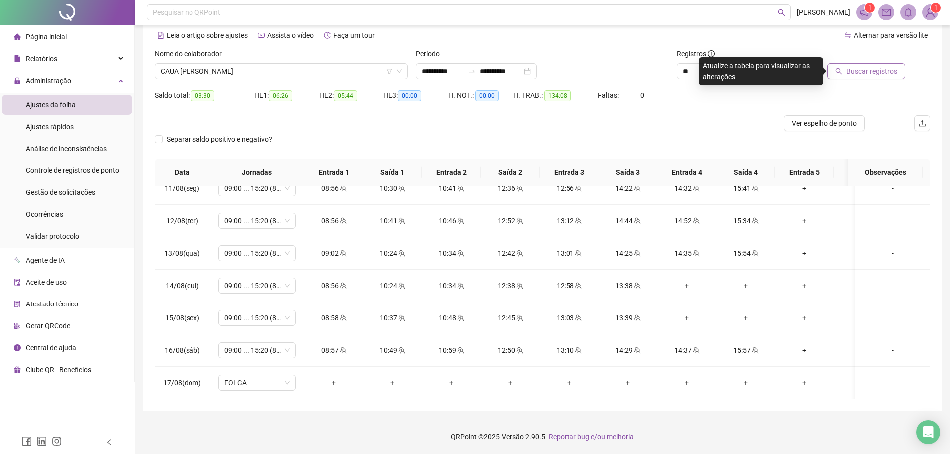
click at [846, 70] on button "Buscar registros" at bounding box center [866, 71] width 78 height 16
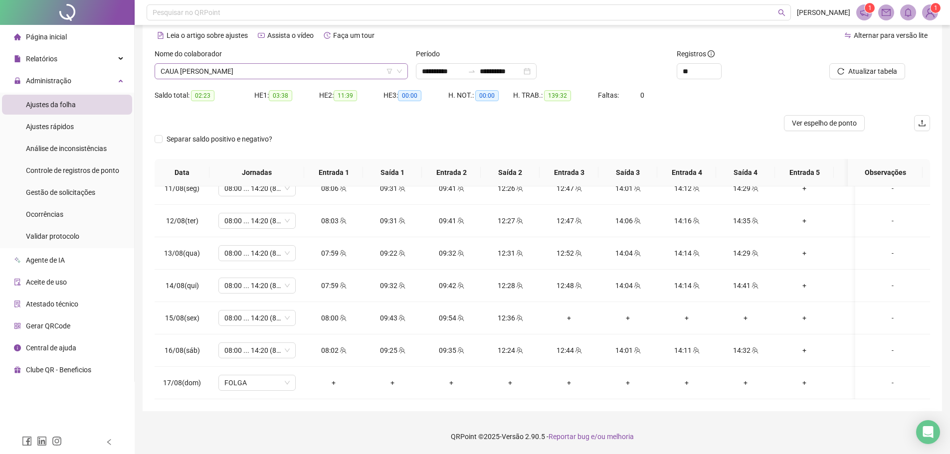
click at [308, 73] on span "CAUA [PERSON_NAME]" at bounding box center [281, 71] width 241 height 15
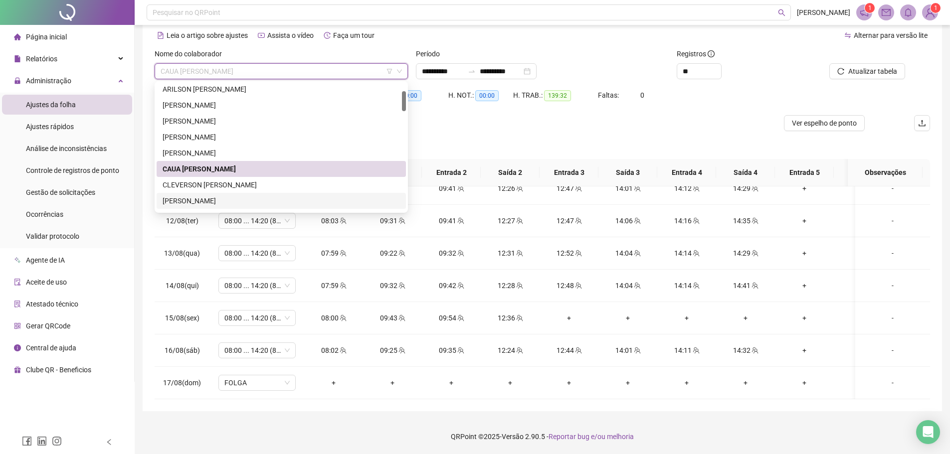
scroll to position [100, 0]
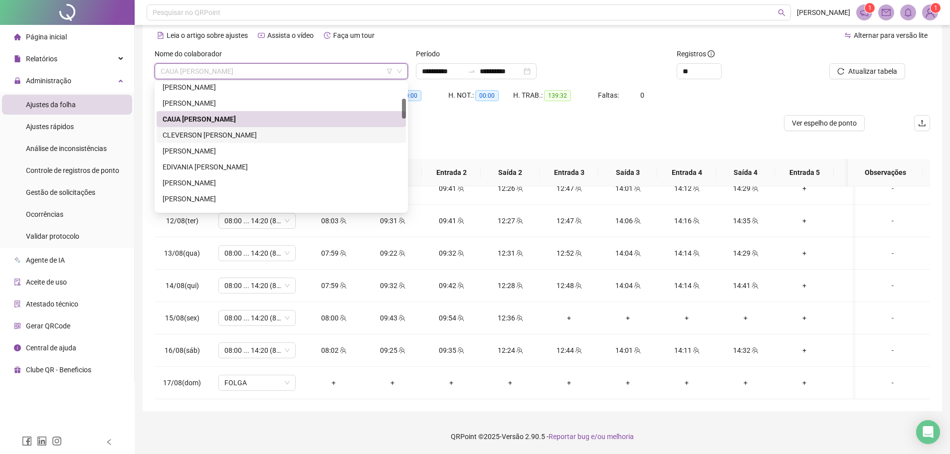
click at [267, 141] on div "CLEVERSON [PERSON_NAME]" at bounding box center [281, 135] width 249 height 16
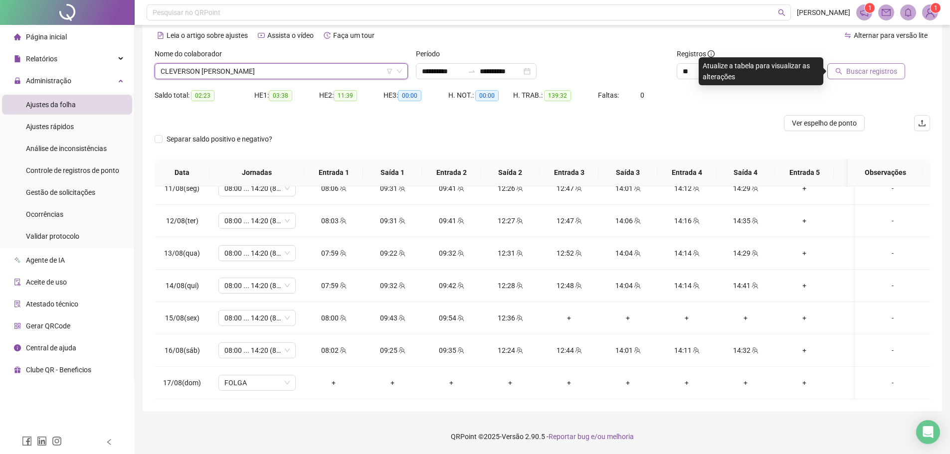
click at [871, 67] on span "Buscar registros" at bounding box center [871, 71] width 51 height 11
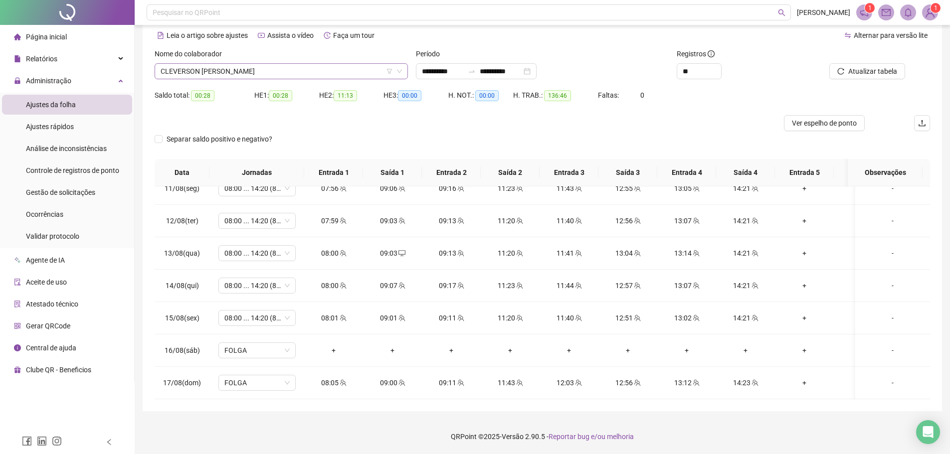
click at [232, 66] on span "CLEVERSON [PERSON_NAME]" at bounding box center [281, 71] width 241 height 15
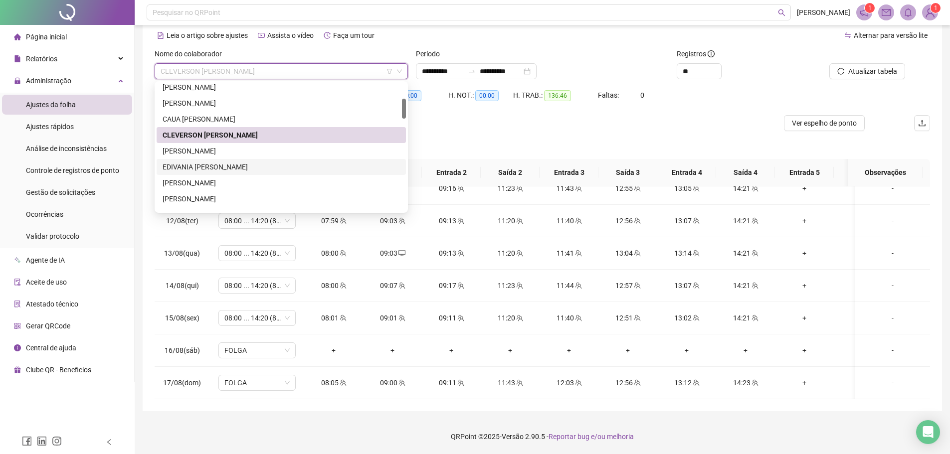
click at [246, 163] on div "EDIVANIA [PERSON_NAME]" at bounding box center [281, 167] width 237 height 11
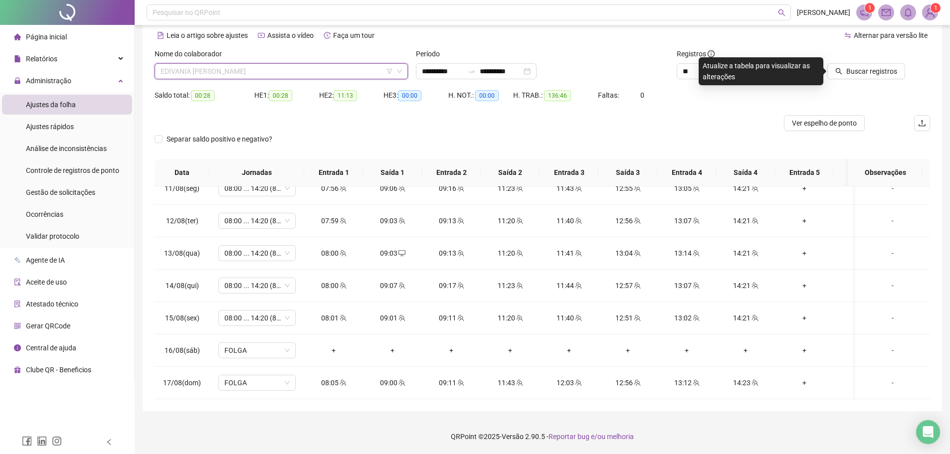
click at [219, 72] on span "EDIVANIA [PERSON_NAME]" at bounding box center [281, 71] width 241 height 15
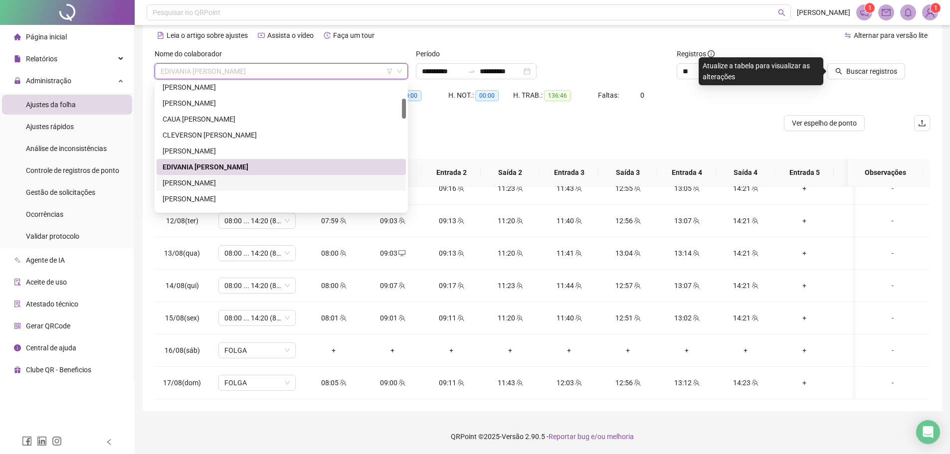
click at [206, 183] on div "[PERSON_NAME]" at bounding box center [281, 183] width 237 height 11
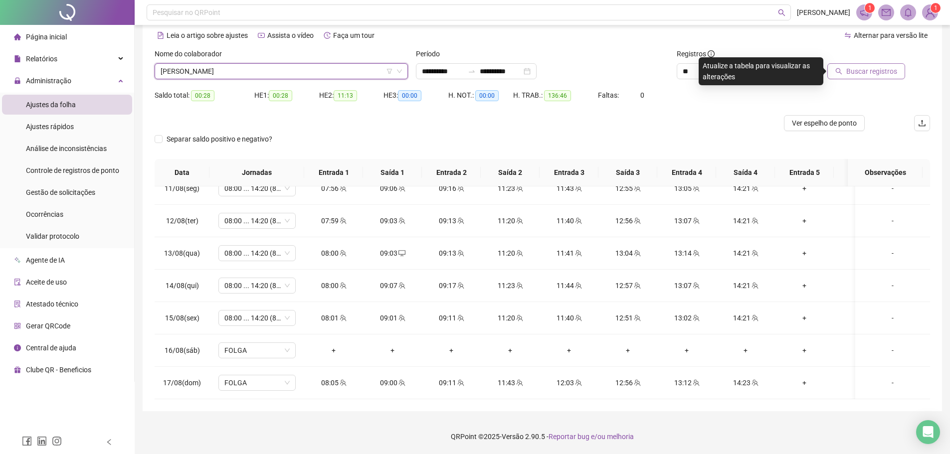
click at [836, 66] on button "Buscar registros" at bounding box center [866, 71] width 78 height 16
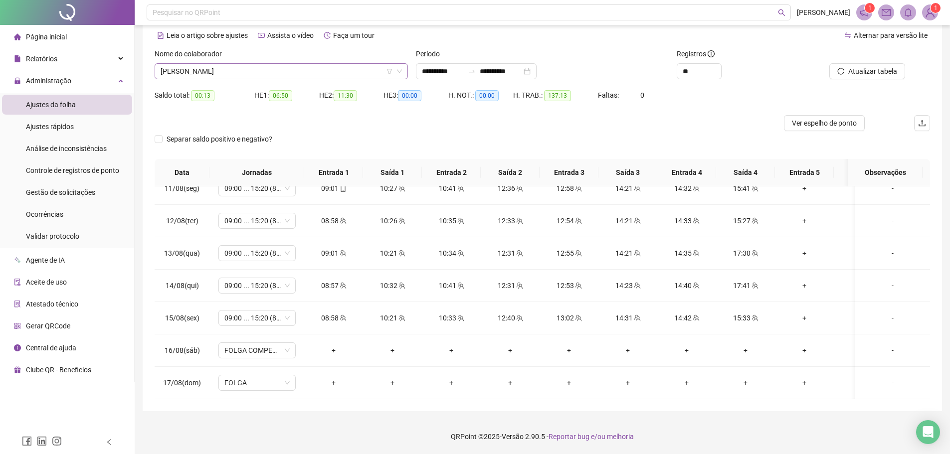
drag, startPoint x: 224, startPoint y: 66, endPoint x: 228, endPoint y: 80, distance: 14.2
click at [223, 66] on span "[PERSON_NAME]" at bounding box center [281, 71] width 241 height 15
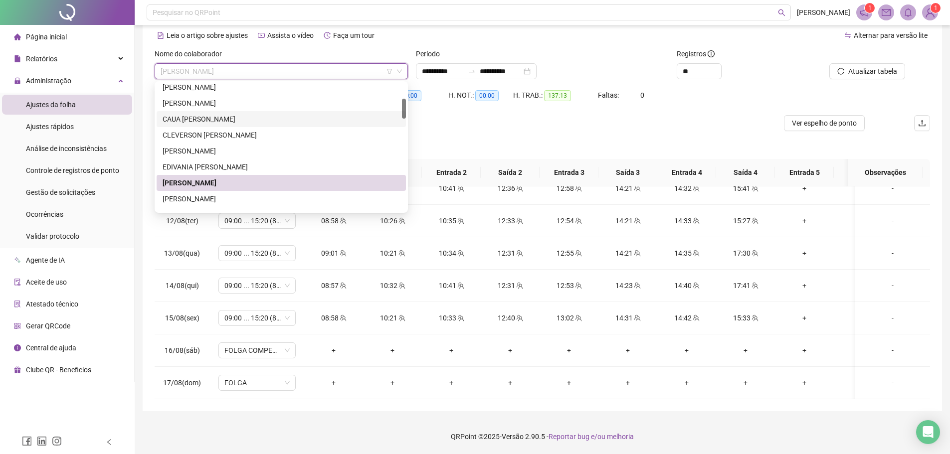
scroll to position [150, 0]
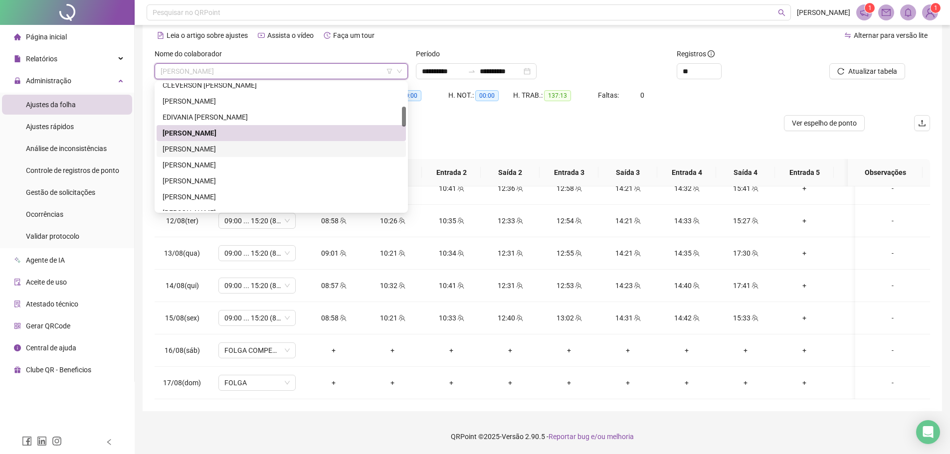
click at [227, 149] on div "[PERSON_NAME]" at bounding box center [281, 149] width 237 height 11
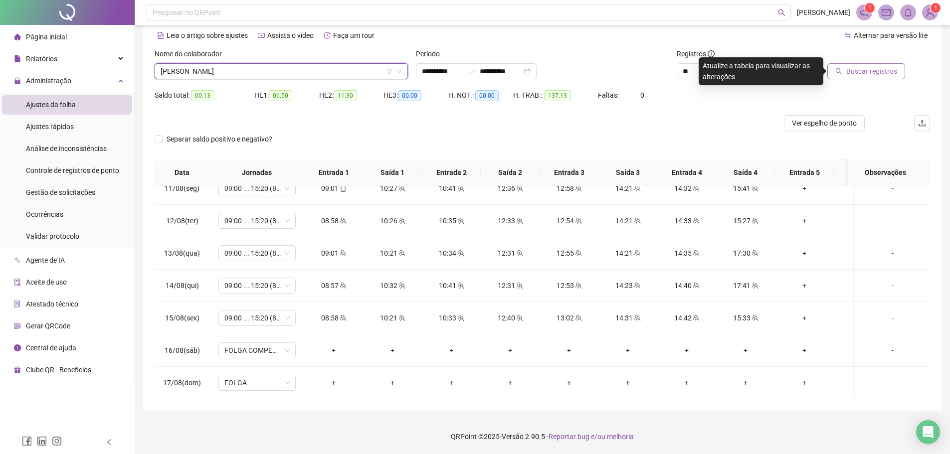
click at [886, 64] on button "Buscar registros" at bounding box center [866, 71] width 78 height 16
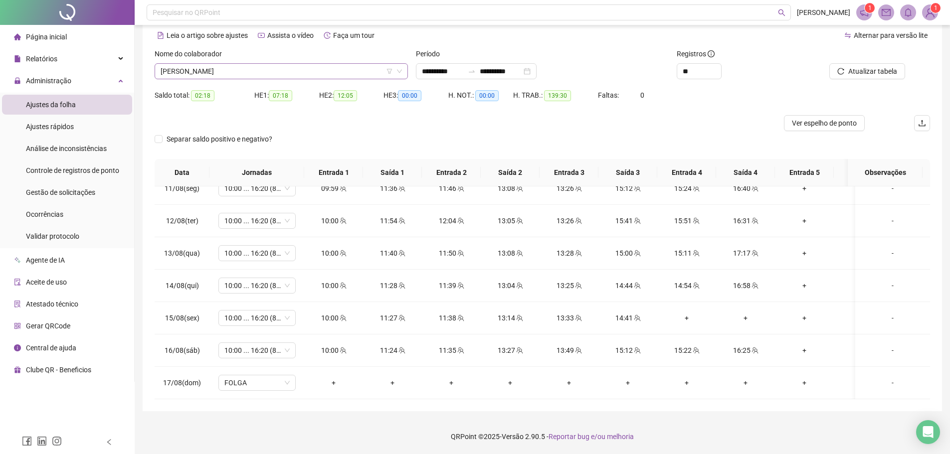
click at [190, 66] on span "[PERSON_NAME]" at bounding box center [281, 71] width 241 height 15
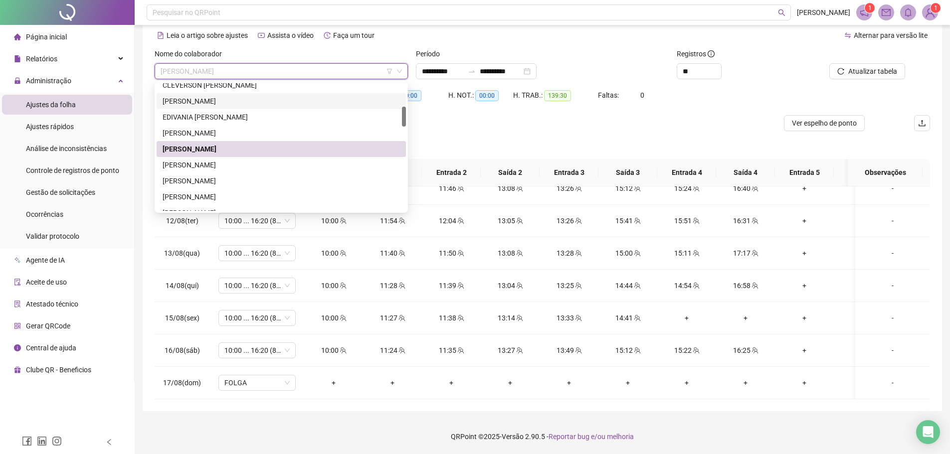
scroll to position [199, 0]
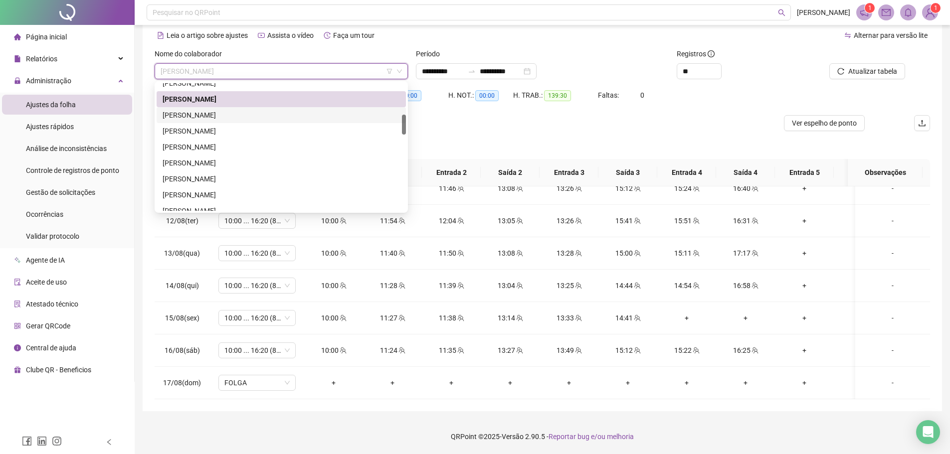
click at [230, 119] on div "[PERSON_NAME]" at bounding box center [281, 115] width 237 height 11
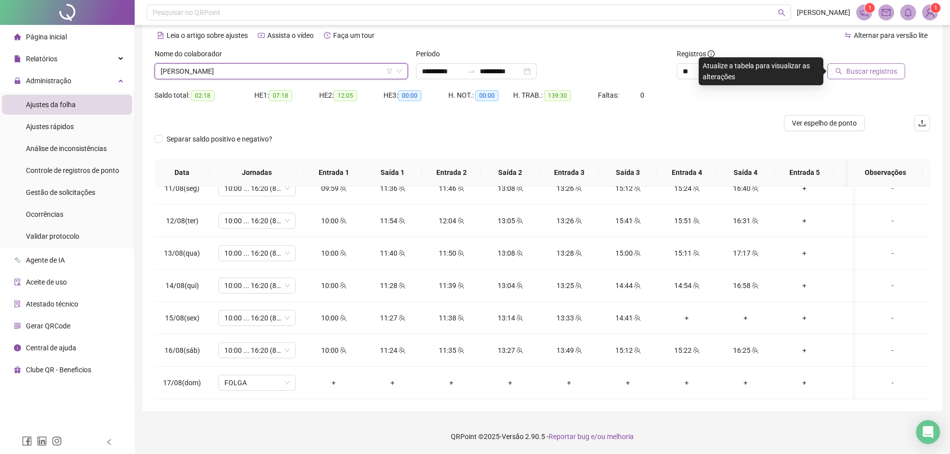
click at [875, 76] on span "Buscar registros" at bounding box center [871, 71] width 51 height 11
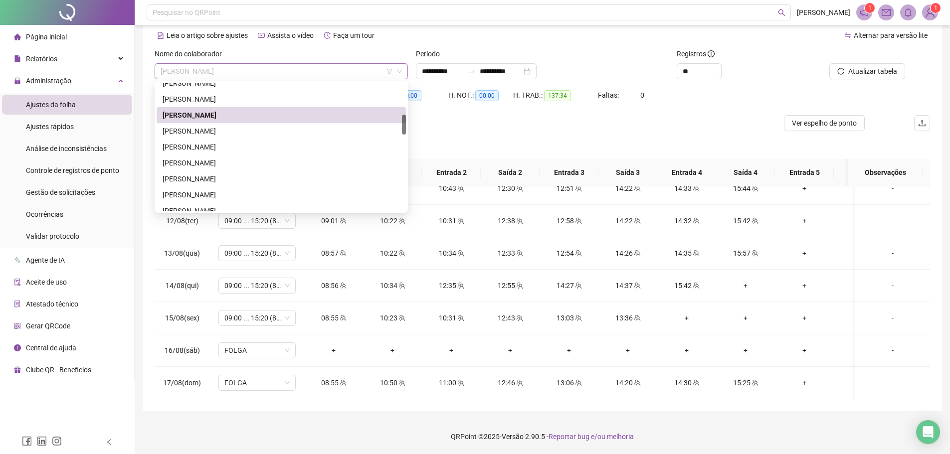
click at [238, 68] on span "[PERSON_NAME]" at bounding box center [281, 71] width 241 height 15
click at [227, 142] on div "[PERSON_NAME]" at bounding box center [281, 147] width 237 height 11
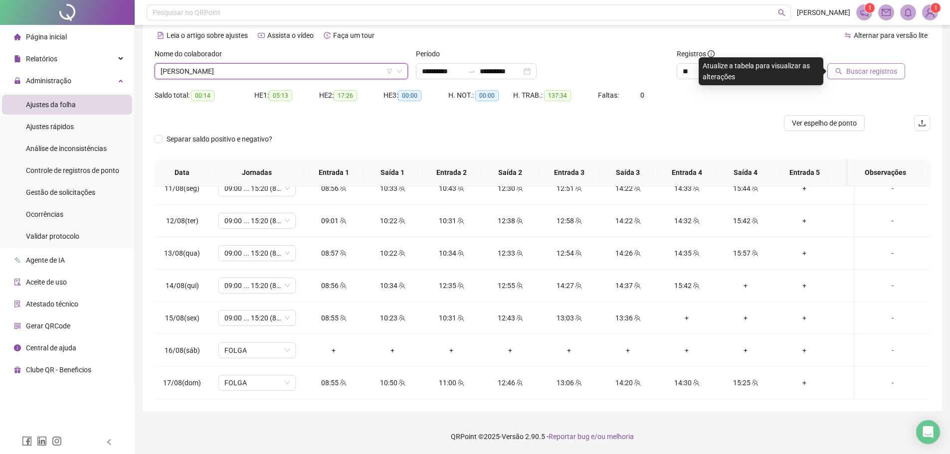
click at [848, 74] on span "Buscar registros" at bounding box center [871, 71] width 51 height 11
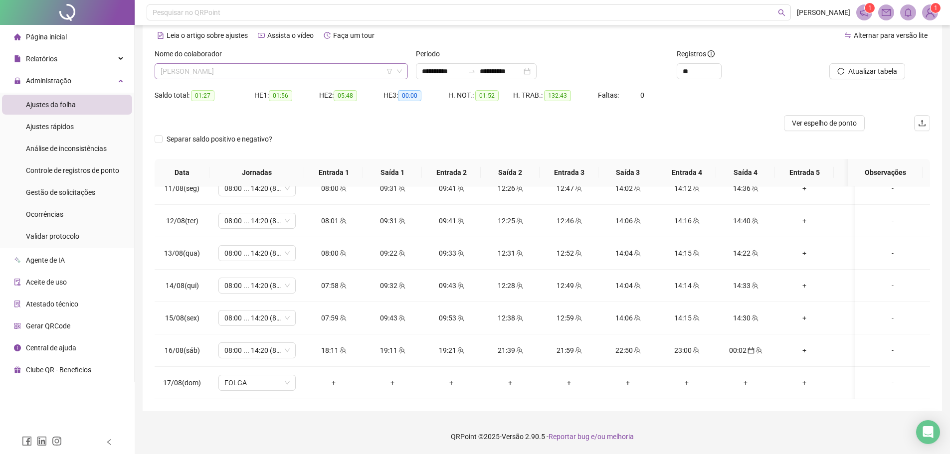
click at [214, 69] on span "[PERSON_NAME]" at bounding box center [281, 71] width 241 height 15
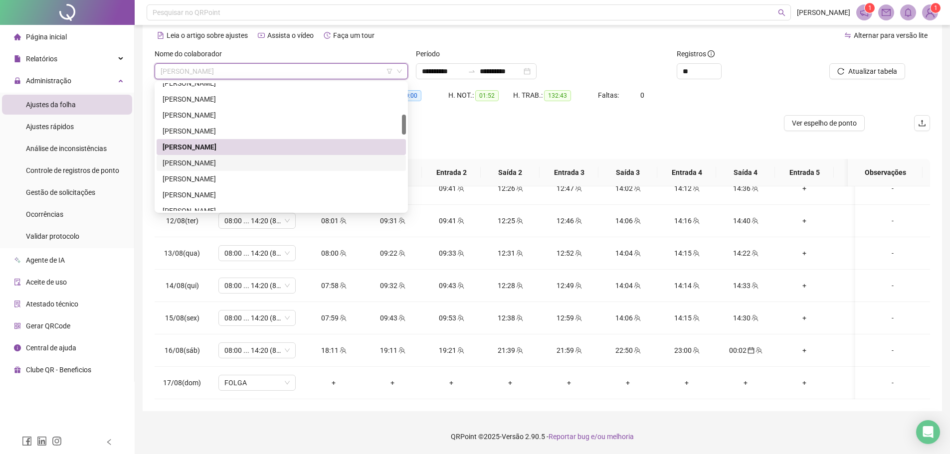
click at [223, 162] on div "[PERSON_NAME]" at bounding box center [281, 163] width 237 height 11
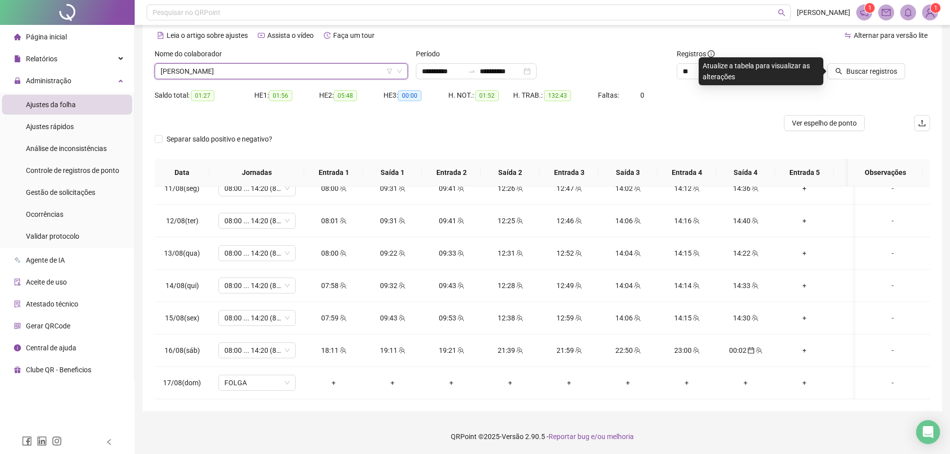
click at [872, 62] on div at bounding box center [856, 55] width 98 height 15
click at [873, 69] on span "Buscar registros" at bounding box center [871, 71] width 51 height 11
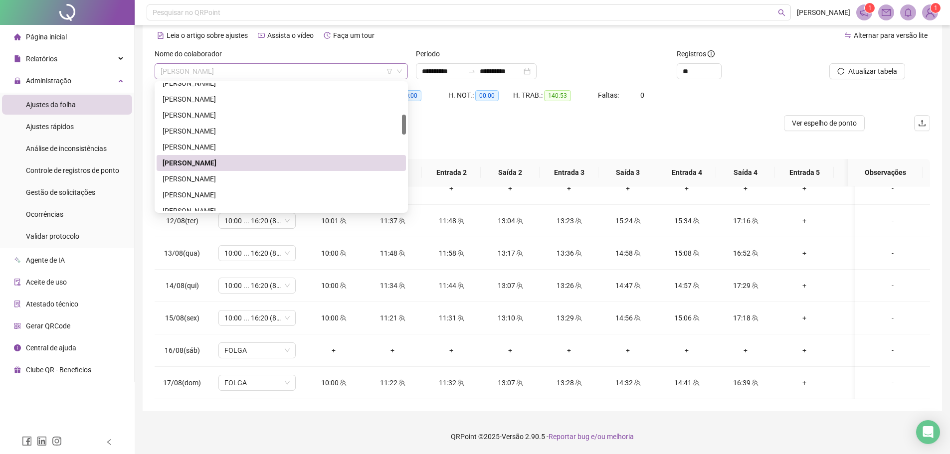
click at [303, 72] on span "[PERSON_NAME]" at bounding box center [281, 71] width 241 height 15
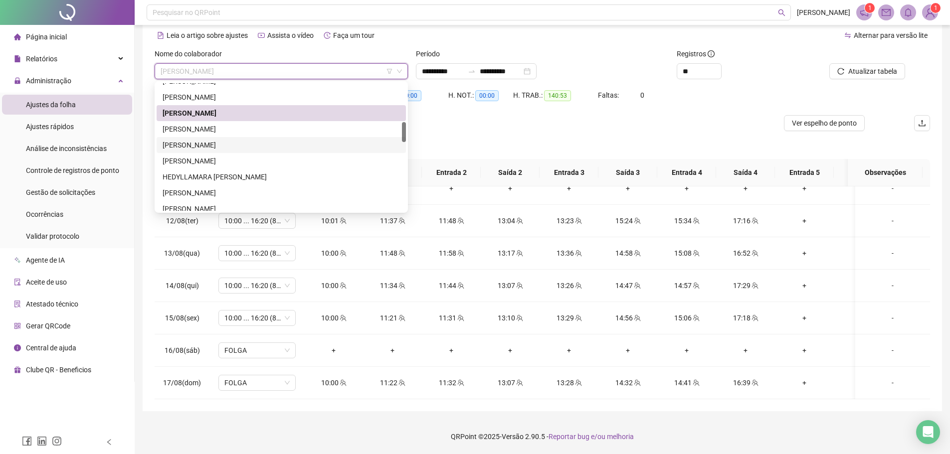
click at [250, 146] on div "[PERSON_NAME]" at bounding box center [281, 145] width 237 height 11
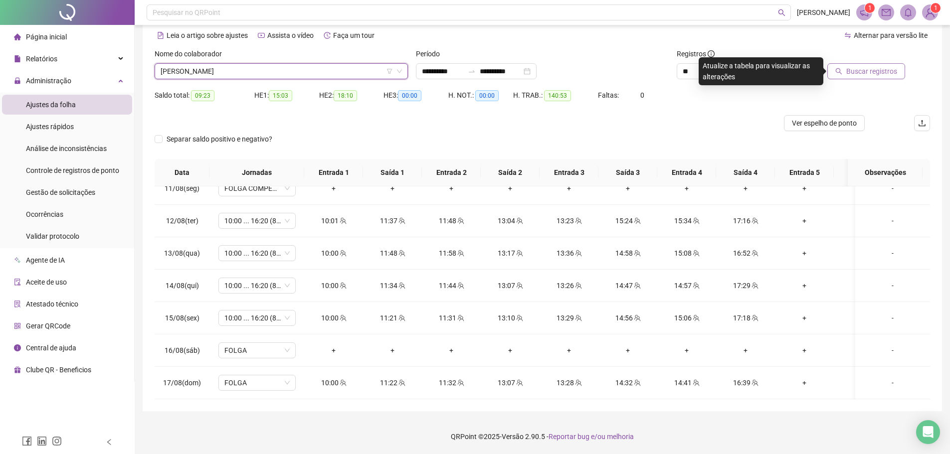
click at [877, 66] on span "Buscar registros" at bounding box center [871, 71] width 51 height 11
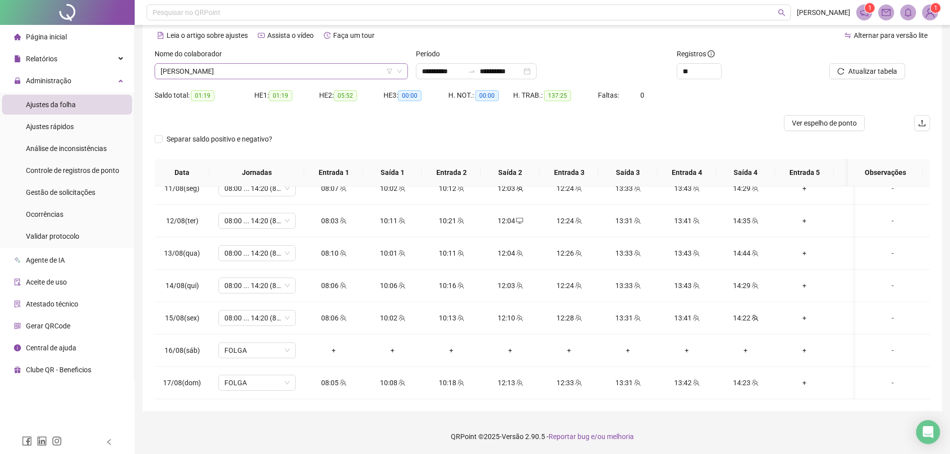
click at [283, 71] on span "[PERSON_NAME]" at bounding box center [281, 71] width 241 height 15
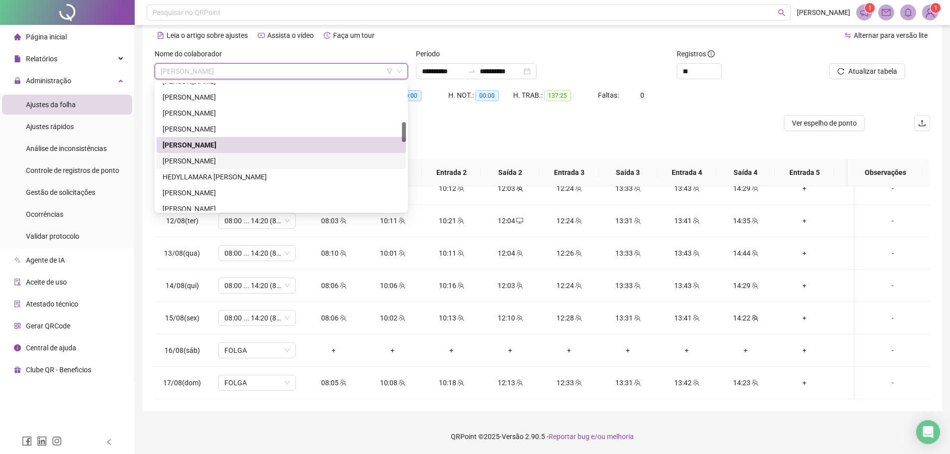
click at [222, 164] on div "[PERSON_NAME]" at bounding box center [281, 161] width 237 height 11
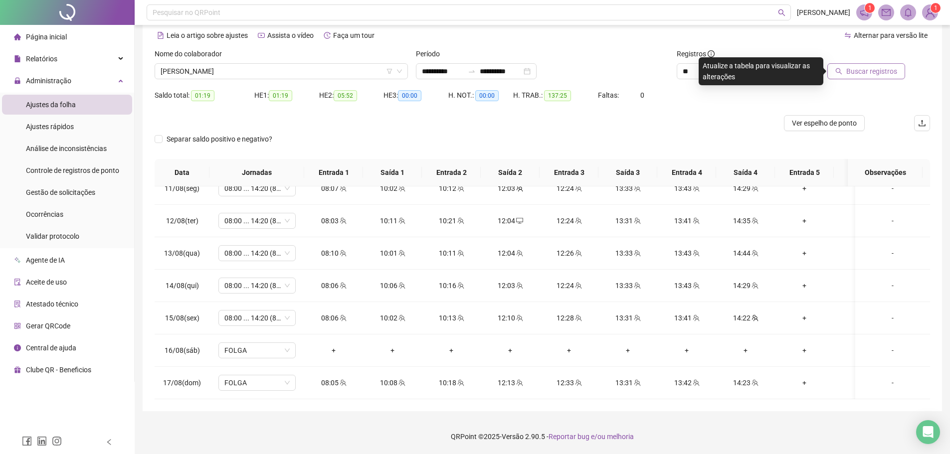
click at [861, 76] on span "Buscar registros" at bounding box center [871, 71] width 51 height 11
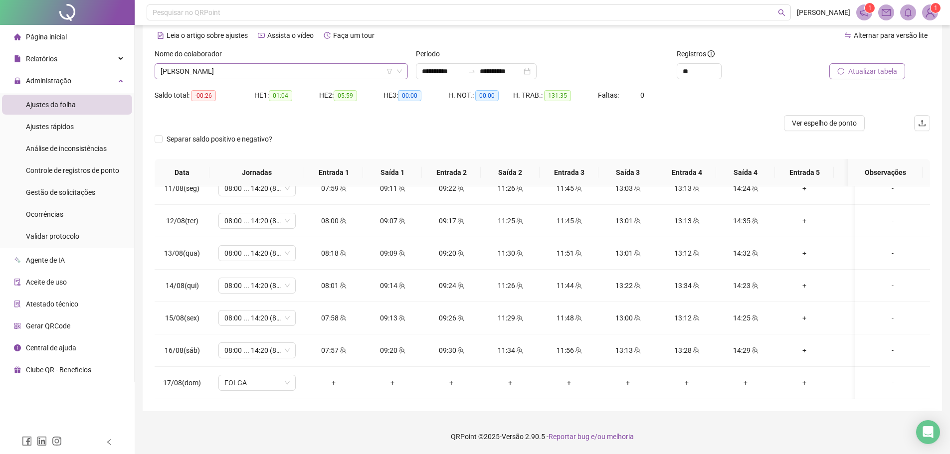
click at [179, 63] on div "Nome do colaborador" at bounding box center [281, 55] width 253 height 15
click at [228, 76] on span "[PERSON_NAME]" at bounding box center [281, 71] width 241 height 15
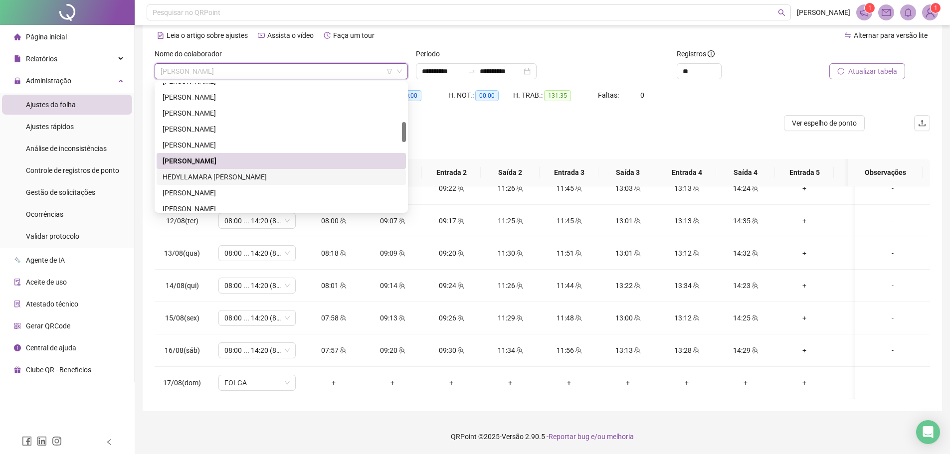
click at [241, 182] on div "HEDYLLAMARA [PERSON_NAME]" at bounding box center [281, 177] width 237 height 11
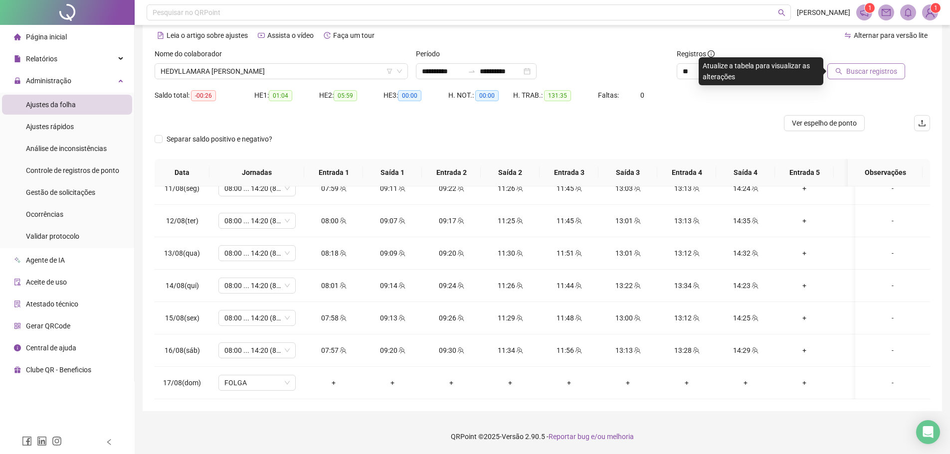
click at [888, 68] on span "Buscar registros" at bounding box center [871, 71] width 51 height 11
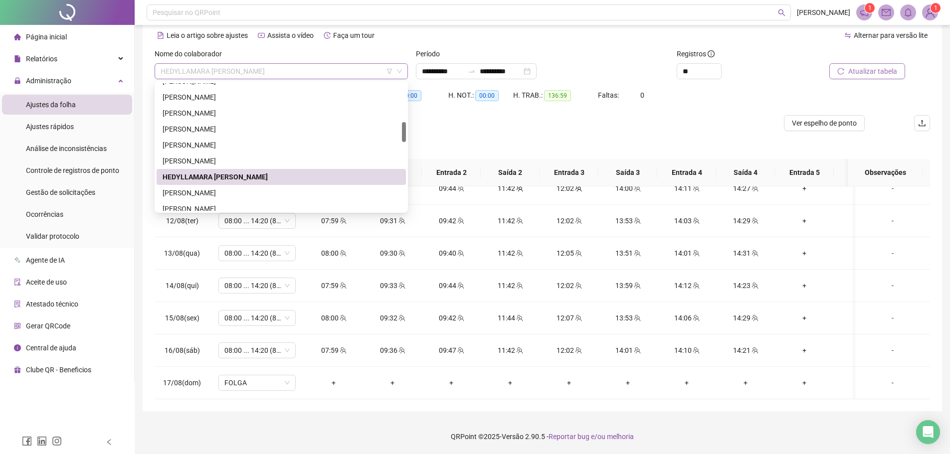
click at [268, 67] on span "HEDYLLAMARA [PERSON_NAME]" at bounding box center [281, 71] width 241 height 15
click at [248, 199] on div "[PERSON_NAME]" at bounding box center [281, 193] width 249 height 16
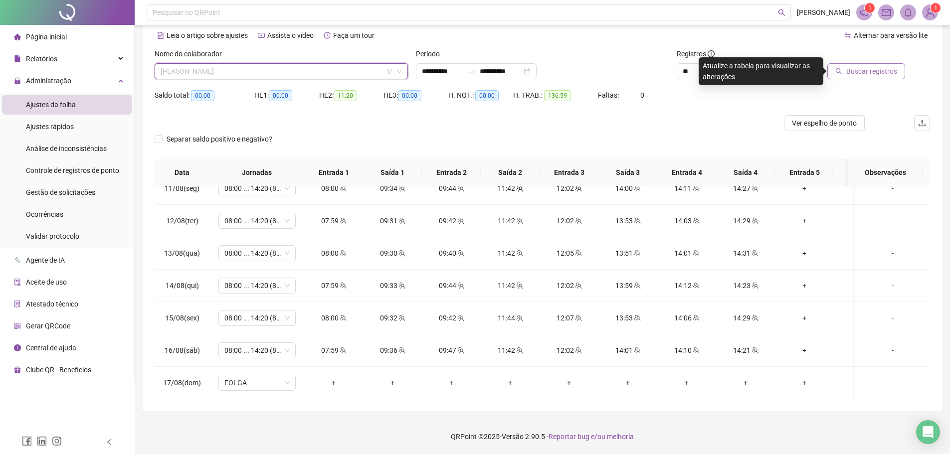
click at [266, 68] on span "[PERSON_NAME]" at bounding box center [281, 71] width 241 height 15
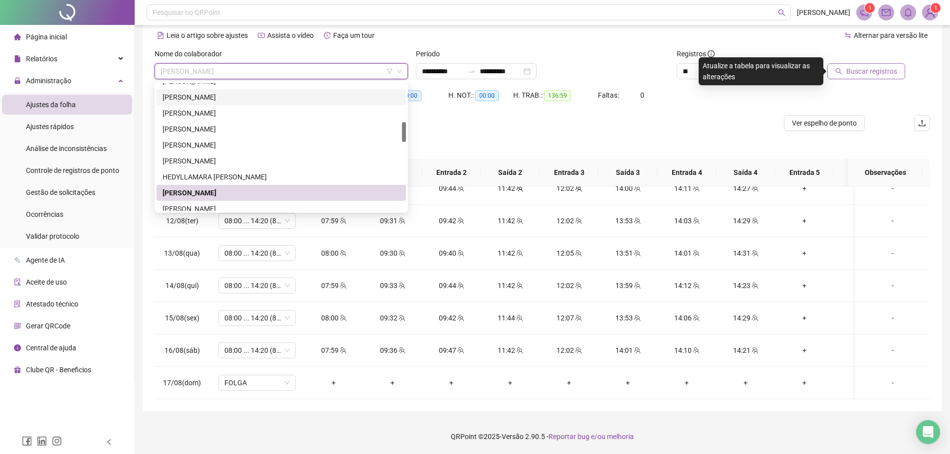
scroll to position [299, 0]
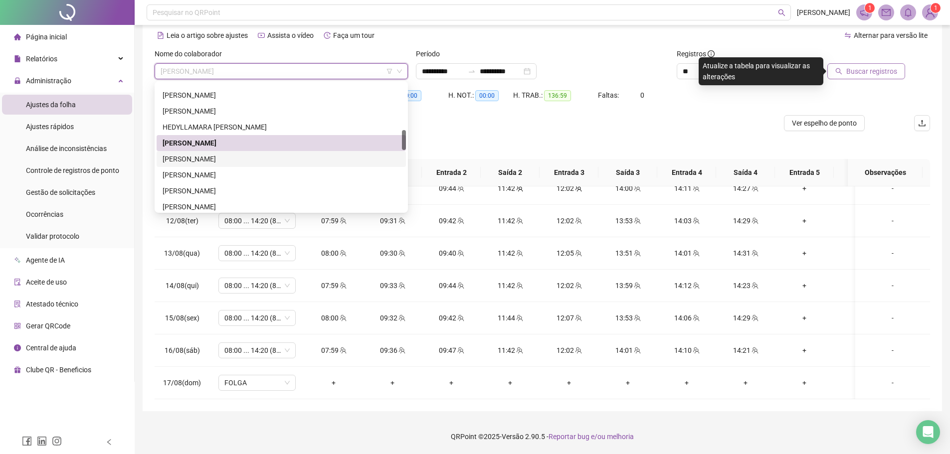
click at [225, 165] on div "[PERSON_NAME]" at bounding box center [281, 159] width 249 height 16
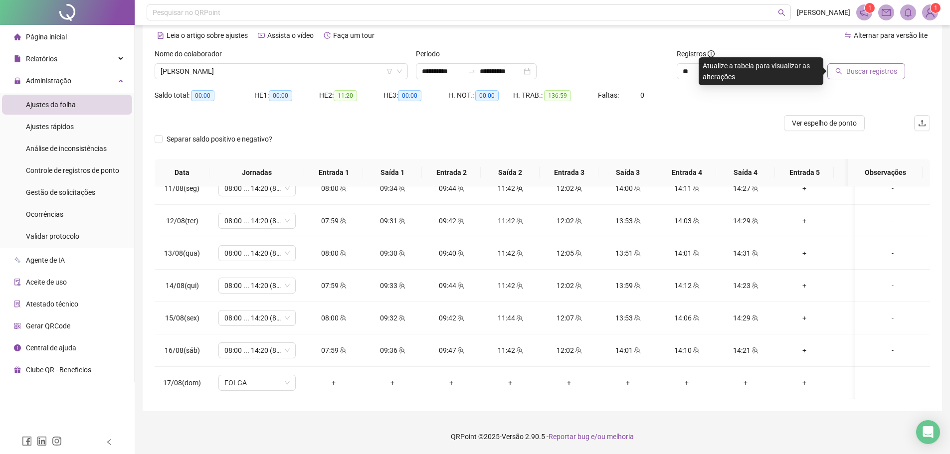
click at [835, 73] on button "Buscar registros" at bounding box center [866, 71] width 78 height 16
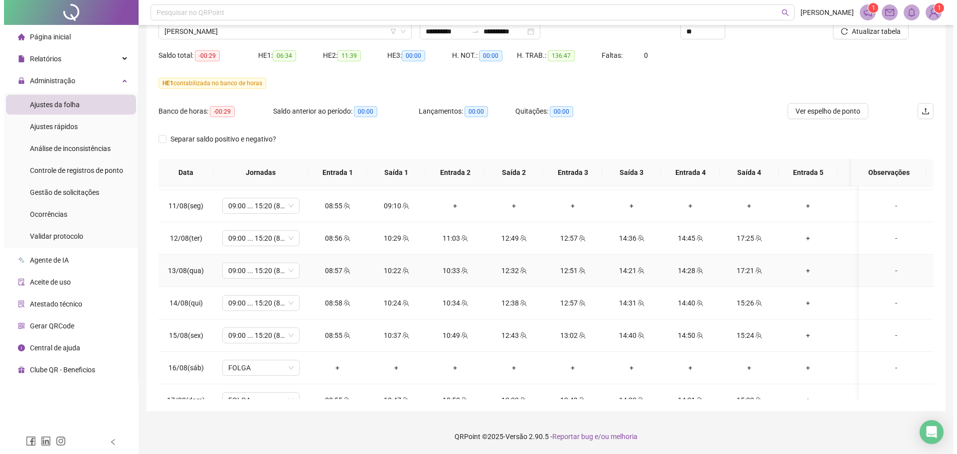
scroll to position [702, 0]
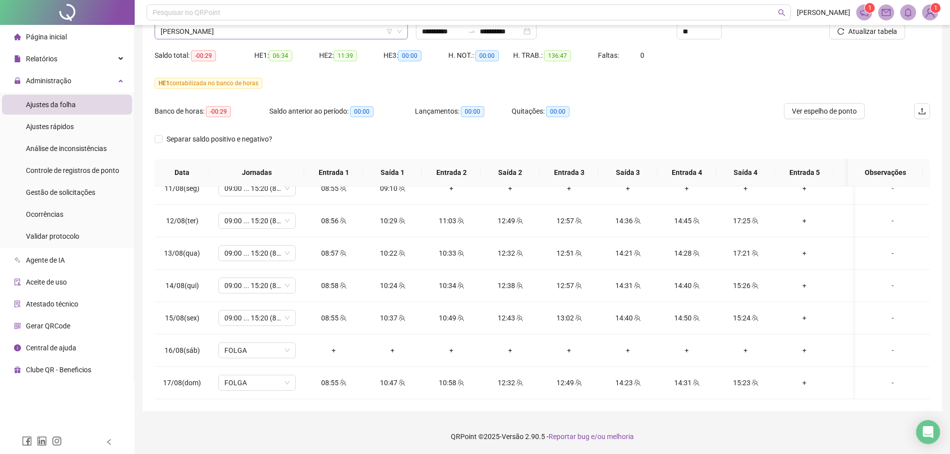
drag, startPoint x: 239, startPoint y: 29, endPoint x: 238, endPoint y: 35, distance: 6.7
click at [239, 30] on span "[PERSON_NAME]" at bounding box center [281, 31] width 241 height 15
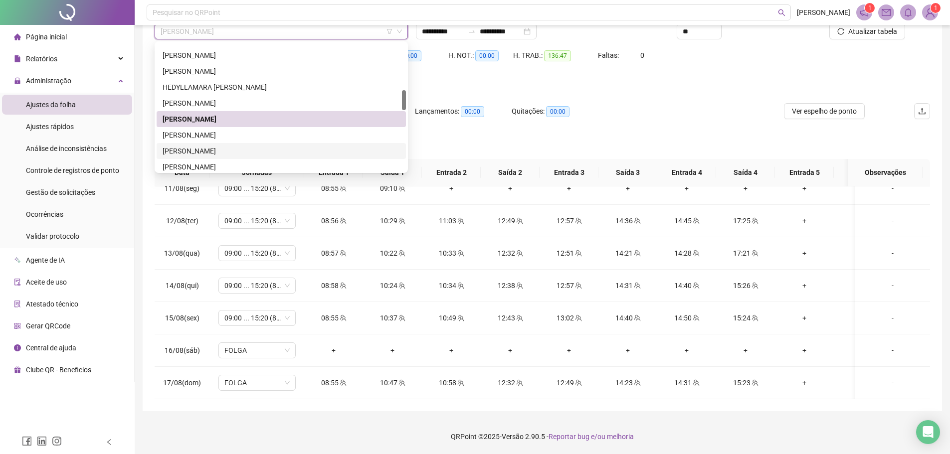
click at [239, 148] on div "[PERSON_NAME]" at bounding box center [281, 151] width 237 height 11
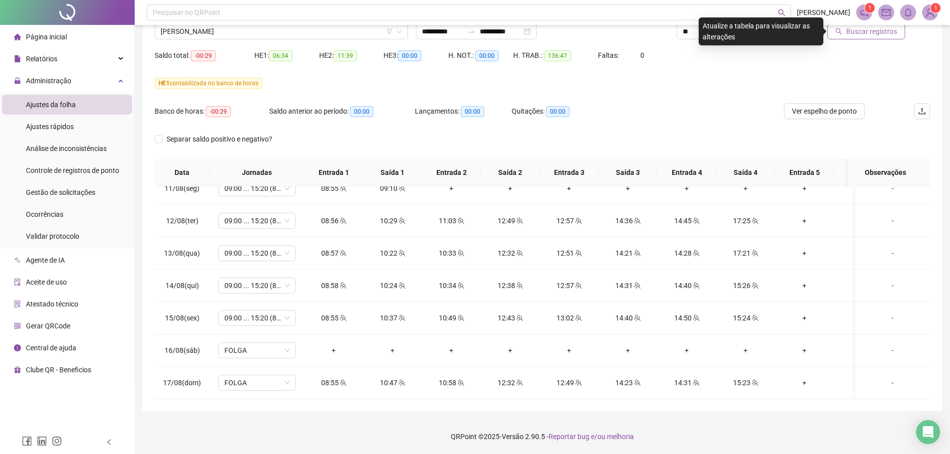
click at [851, 34] on span "Buscar registros" at bounding box center [871, 31] width 51 height 11
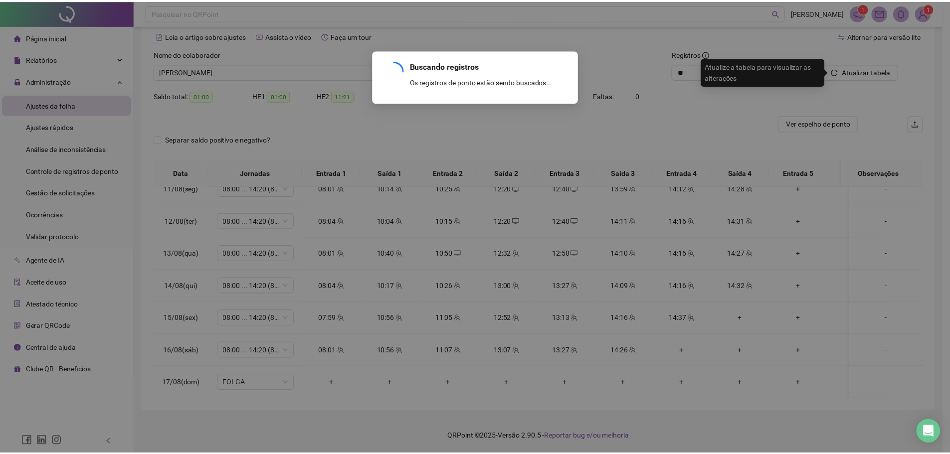
scroll to position [43, 0]
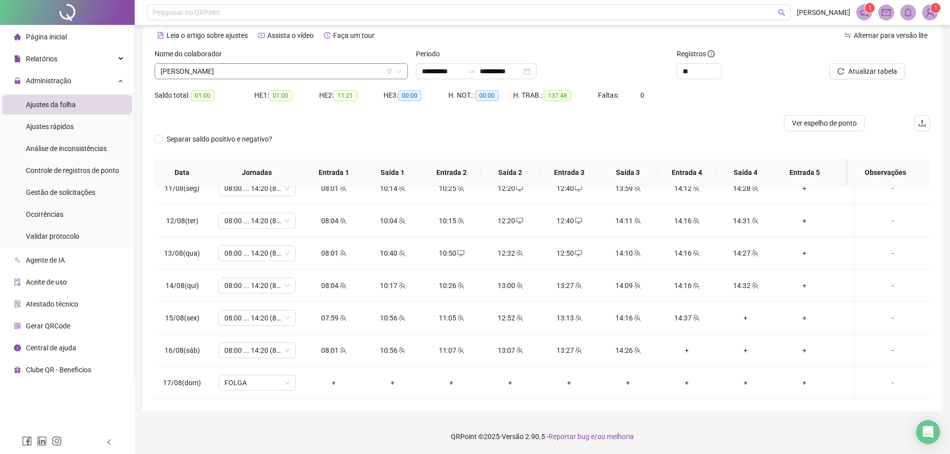
click at [282, 66] on span "[PERSON_NAME]" at bounding box center [281, 71] width 241 height 15
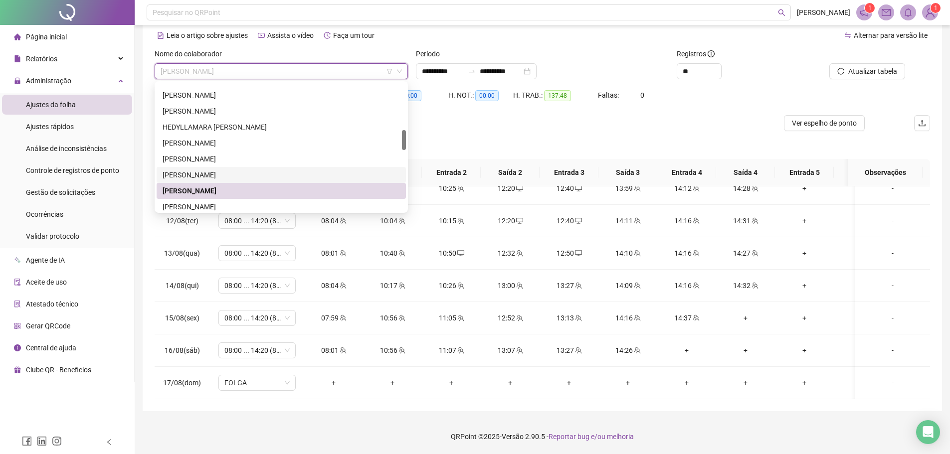
scroll to position [399, 0]
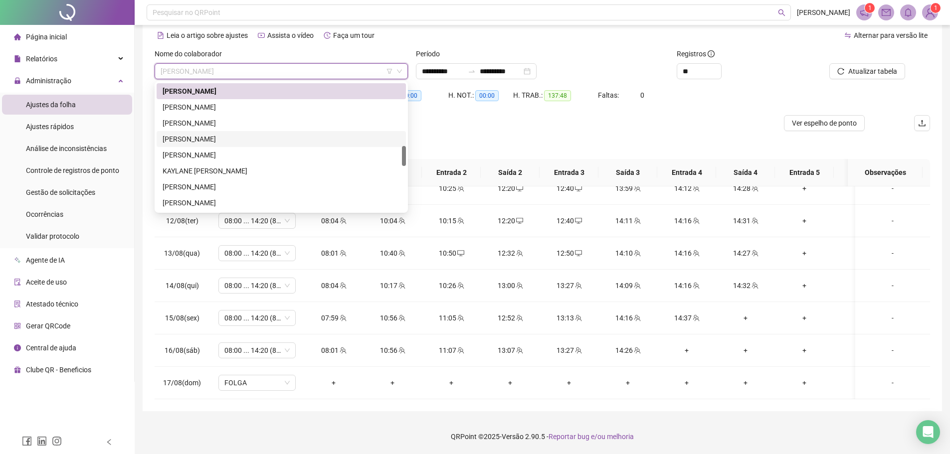
click at [223, 136] on div "[PERSON_NAME]" at bounding box center [281, 139] width 237 height 11
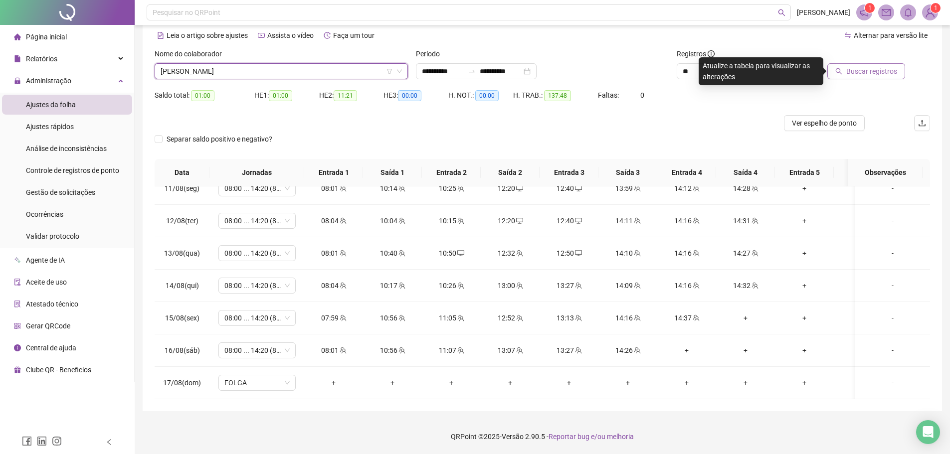
click at [862, 69] on span "Buscar registros" at bounding box center [871, 71] width 51 height 11
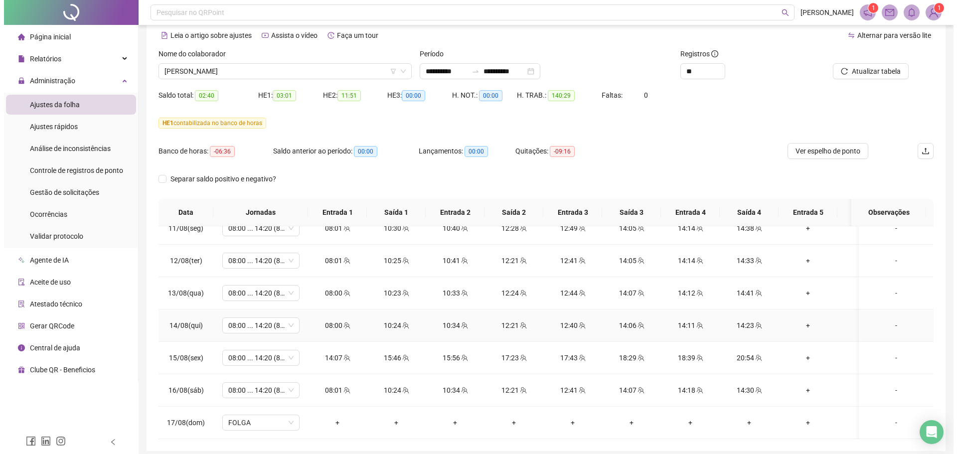
scroll to position [83, 0]
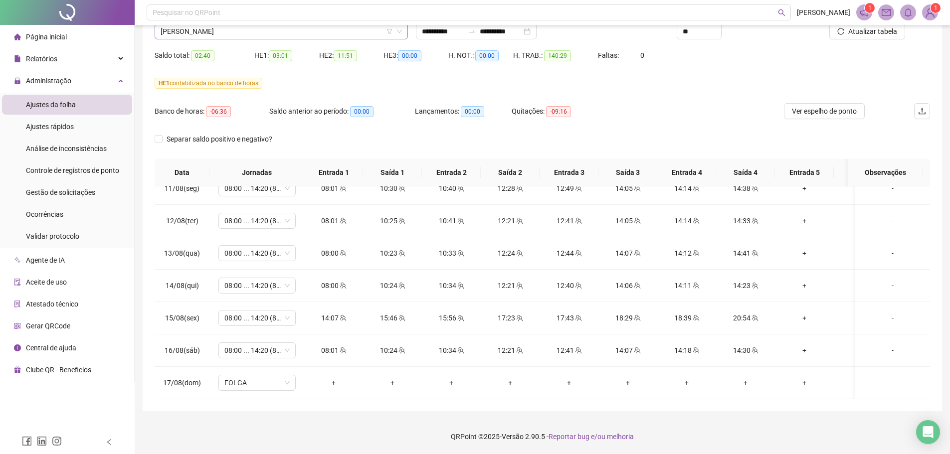
click at [248, 30] on span "[PERSON_NAME]" at bounding box center [281, 31] width 241 height 15
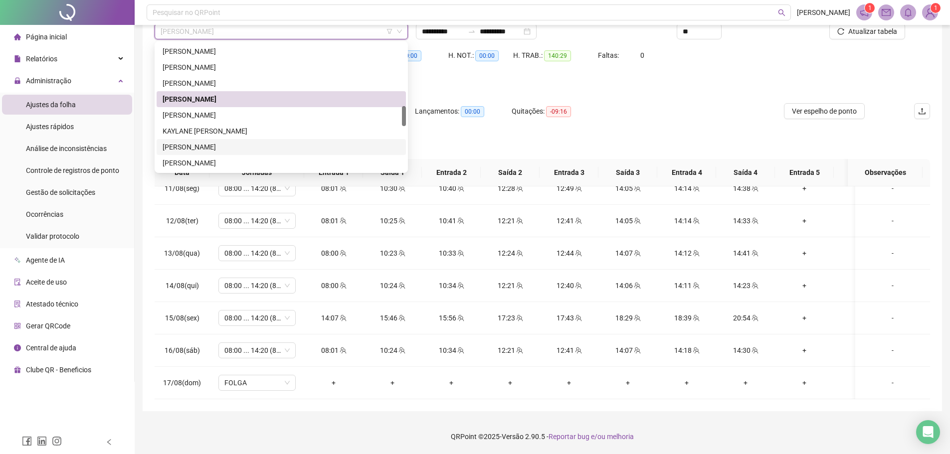
click at [237, 150] on div "[PERSON_NAME]" at bounding box center [281, 147] width 237 height 11
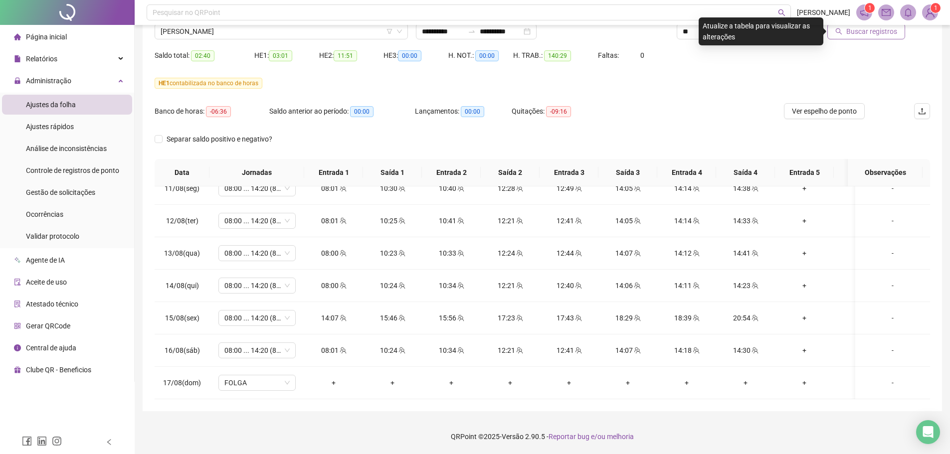
click at [865, 37] on button "Buscar registros" at bounding box center [866, 31] width 78 height 16
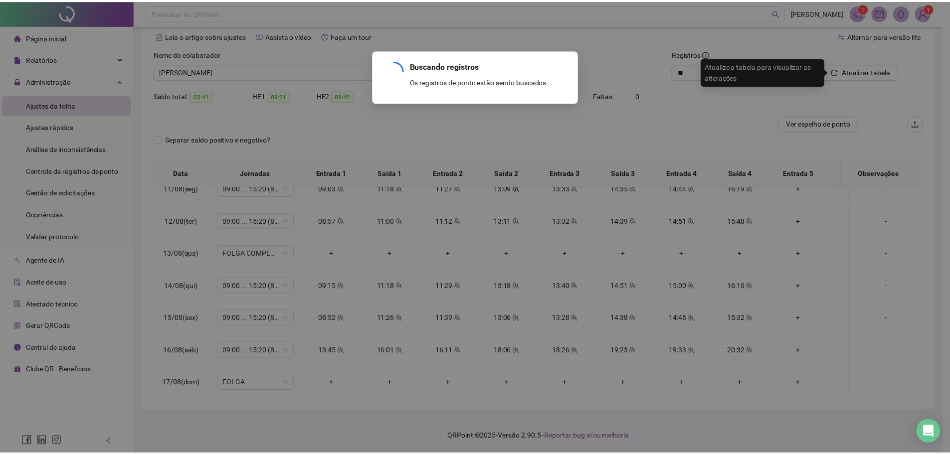
scroll to position [43, 0]
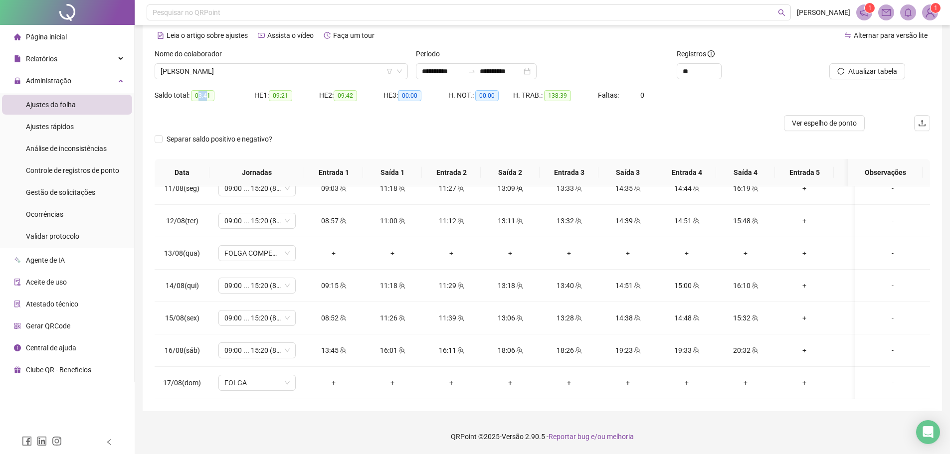
drag, startPoint x: 198, startPoint y: 95, endPoint x: 207, endPoint y: 95, distance: 8.5
click at [207, 95] on span "03:41" at bounding box center [202, 95] width 23 height 11
click at [342, 122] on div at bounding box center [445, 123] width 581 height 16
click at [242, 67] on span "[PERSON_NAME]" at bounding box center [281, 71] width 241 height 15
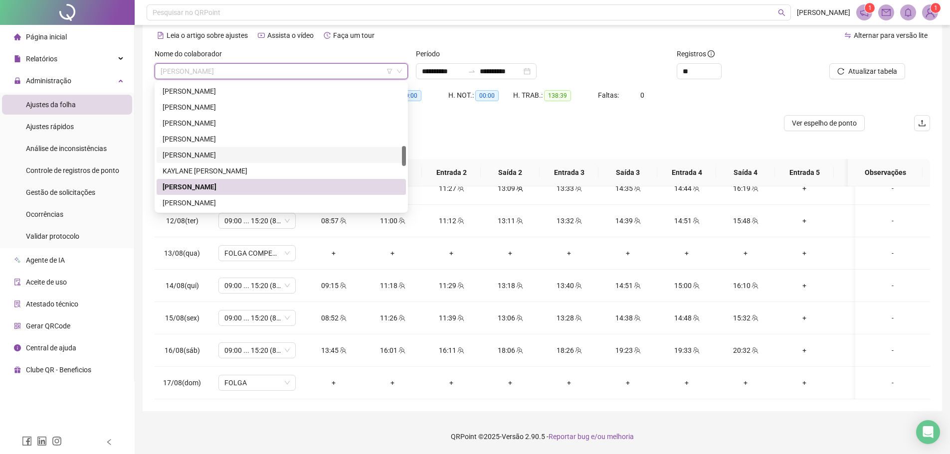
scroll to position [449, 0]
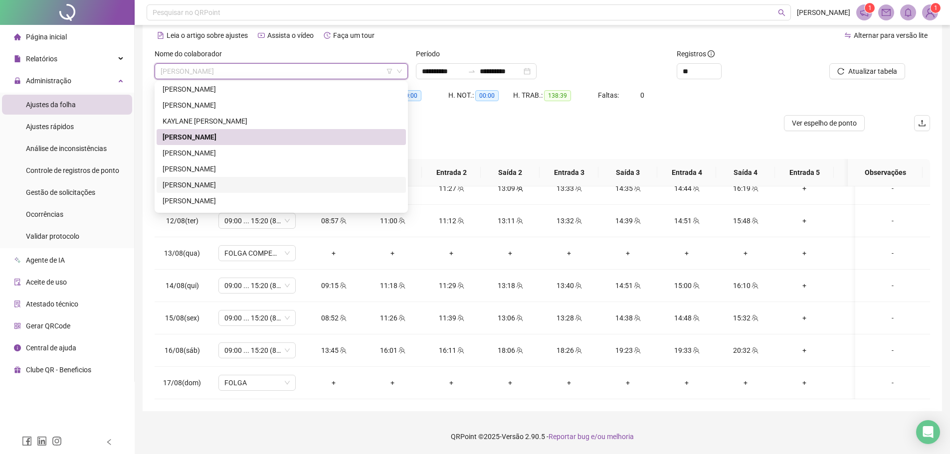
click at [248, 182] on div "[PERSON_NAME]" at bounding box center [281, 185] width 237 height 11
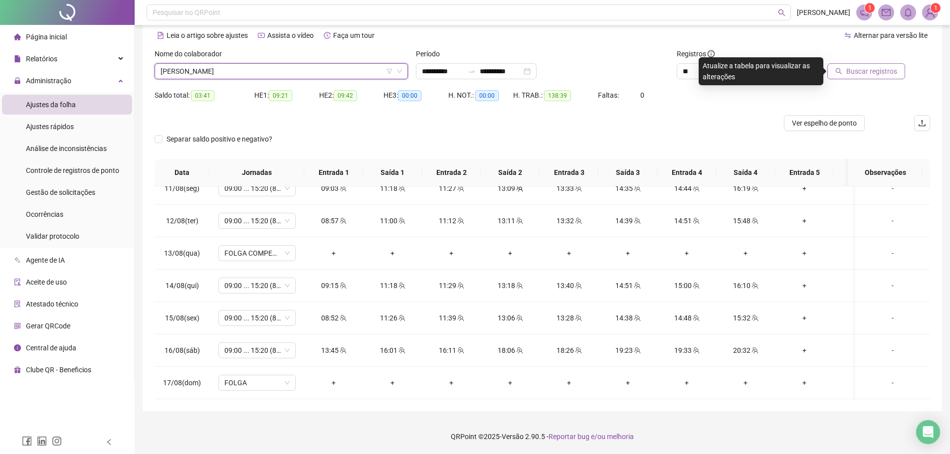
click at [852, 75] on span "Buscar registros" at bounding box center [871, 71] width 51 height 11
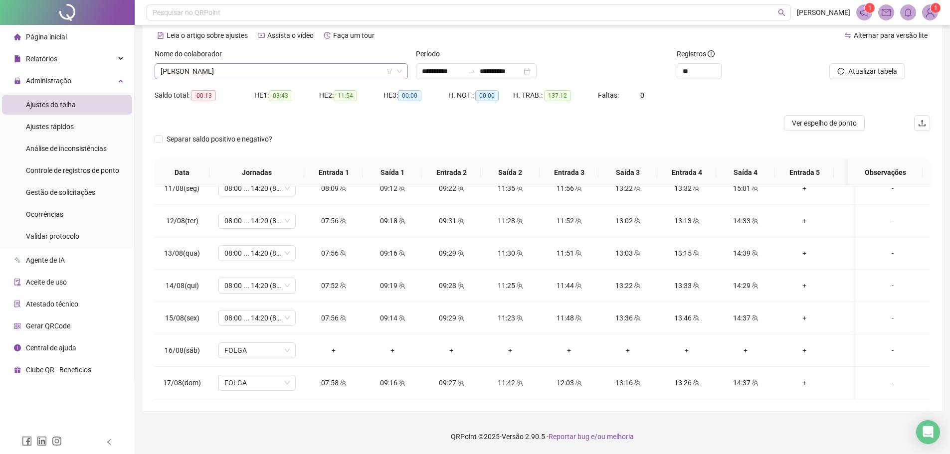
click at [257, 63] on div "[PERSON_NAME]" at bounding box center [281, 71] width 253 height 16
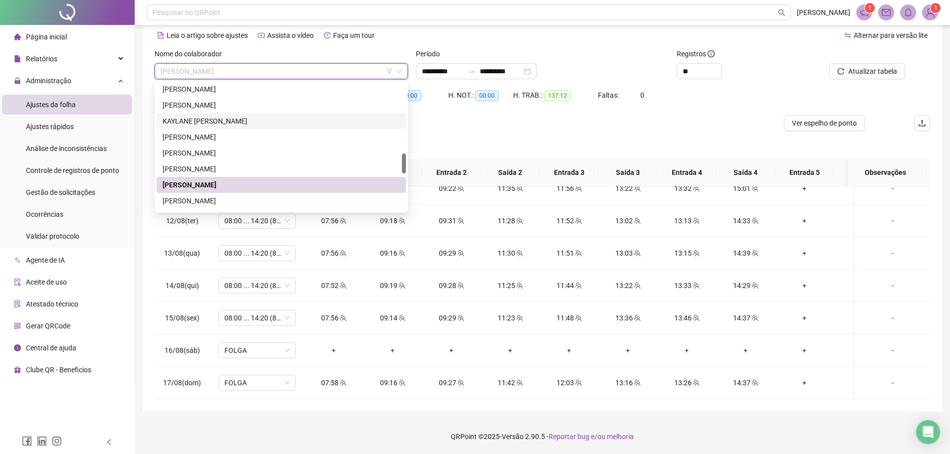
scroll to position [548, 0]
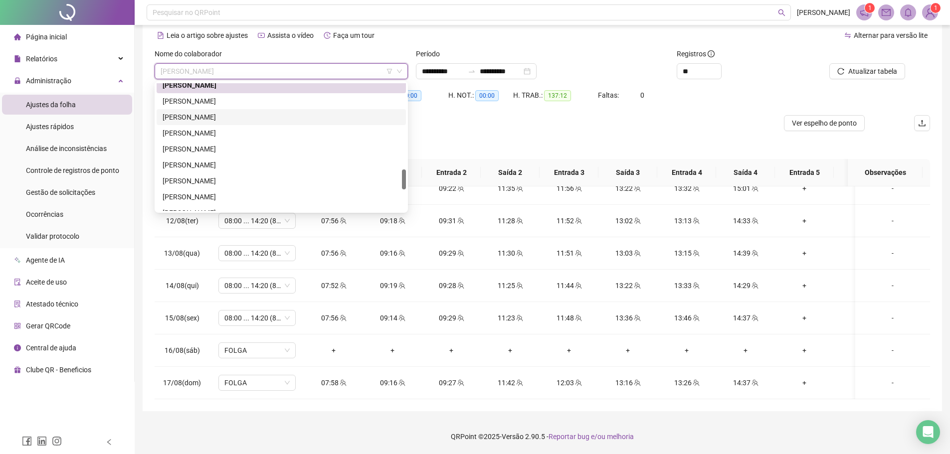
drag, startPoint x: 231, startPoint y: 114, endPoint x: 322, endPoint y: 118, distance: 90.9
click at [231, 114] on div "[PERSON_NAME]" at bounding box center [281, 117] width 237 height 11
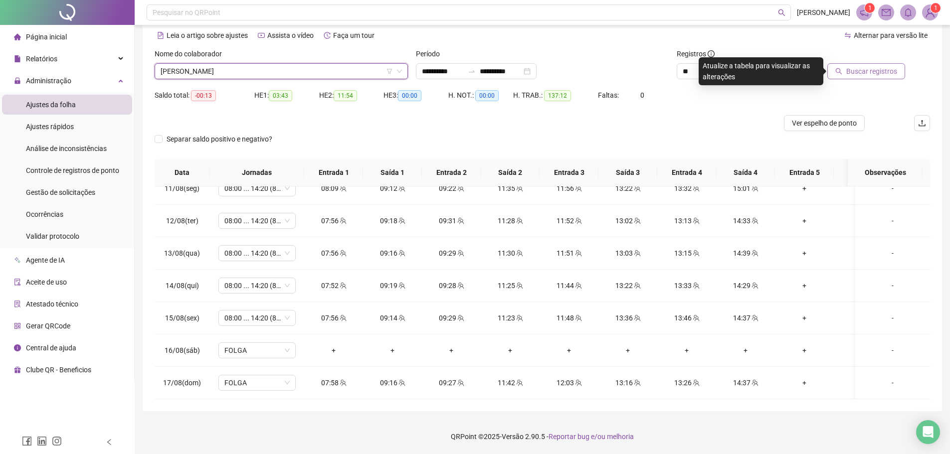
click at [846, 67] on button "Buscar registros" at bounding box center [866, 71] width 78 height 16
click at [170, 64] on span "[PERSON_NAME]" at bounding box center [281, 71] width 241 height 15
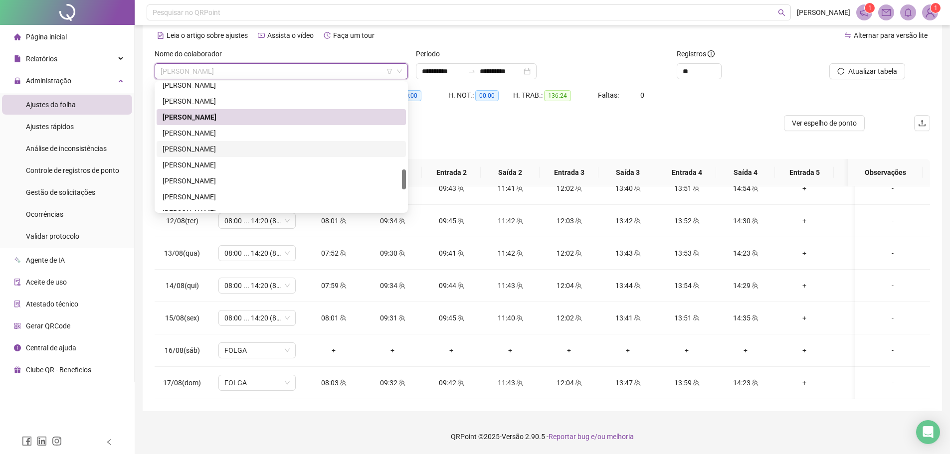
click at [226, 146] on div "[PERSON_NAME]" at bounding box center [281, 149] width 237 height 11
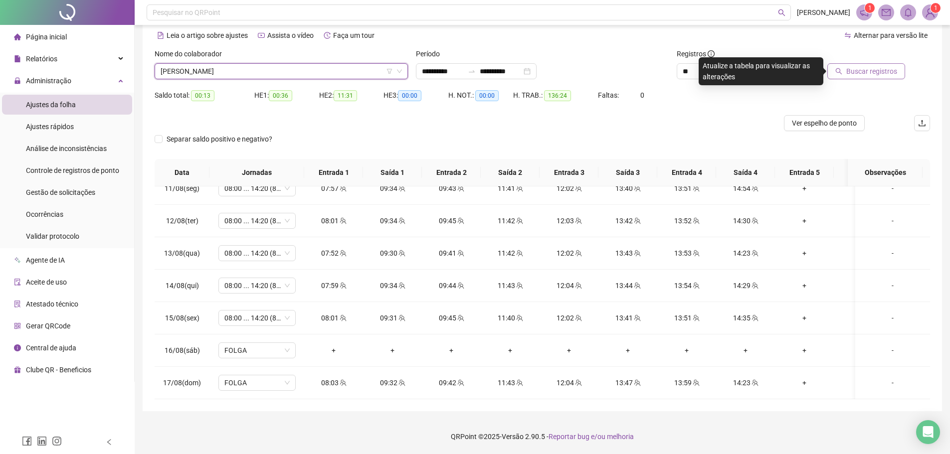
click at [857, 66] on span "Buscar registros" at bounding box center [871, 71] width 51 height 11
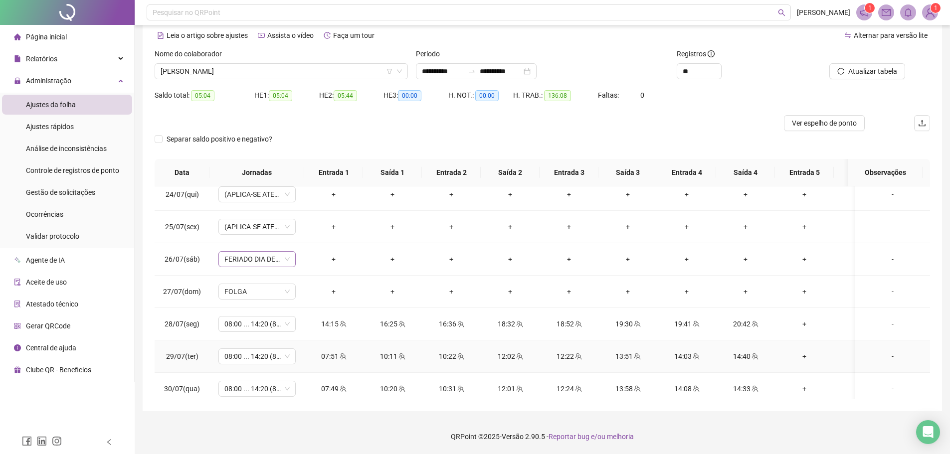
scroll to position [104, 0]
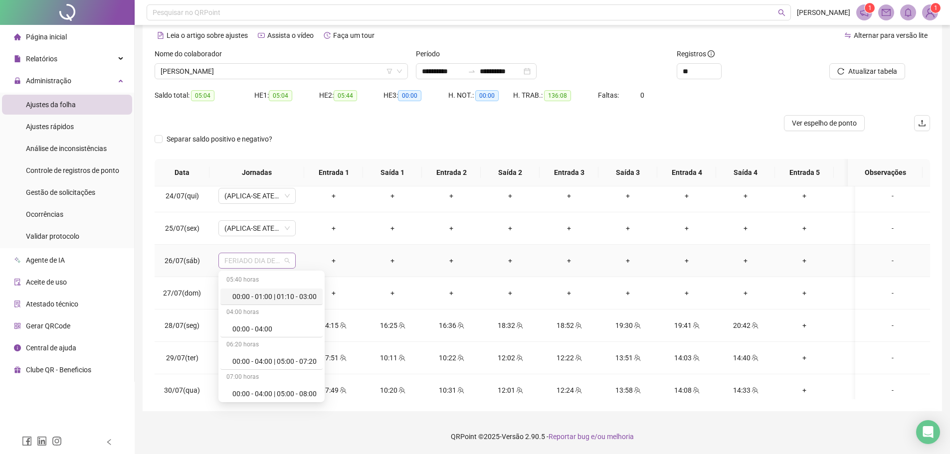
click at [261, 263] on span "FERIADO DIA DE SANT'ANA - AGUAS LINDAS DE GOIAS" at bounding box center [256, 260] width 65 height 15
type input "*****"
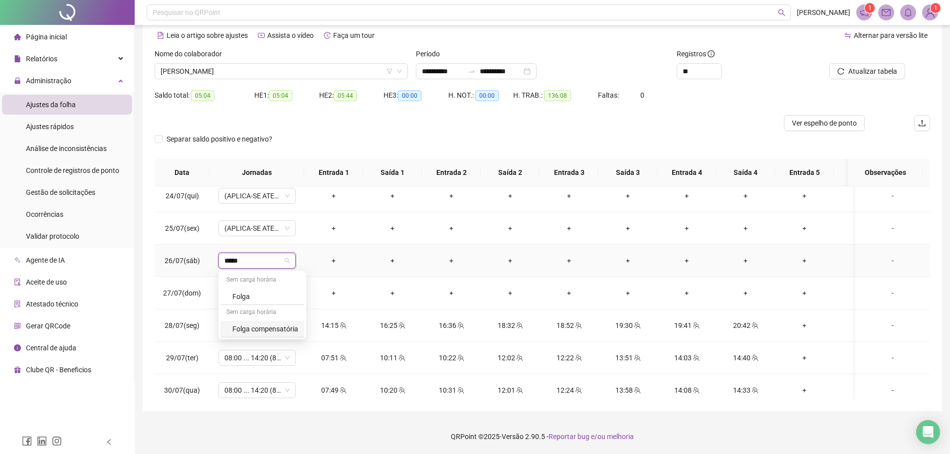
click at [267, 334] on div "Folga compensatória" at bounding box center [265, 329] width 66 height 11
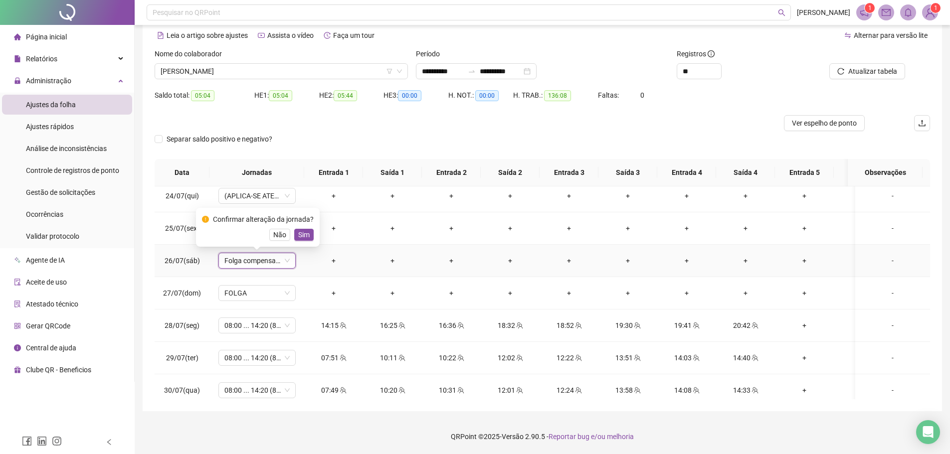
drag, startPoint x: 301, startPoint y: 234, endPoint x: 499, endPoint y: 238, distance: 197.5
click at [301, 233] on span "Sim" at bounding box center [303, 234] width 11 height 11
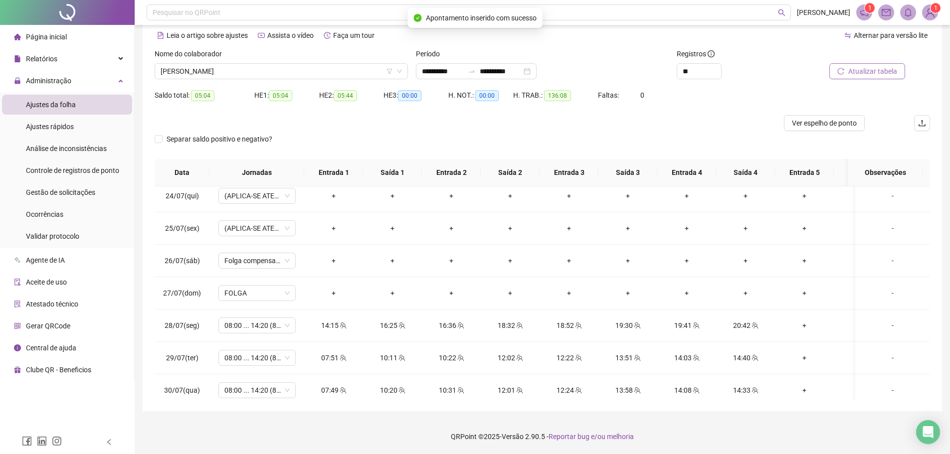
click at [861, 73] on span "Atualizar tabela" at bounding box center [872, 71] width 49 height 11
click at [867, 71] on span "Atualizar tabela" at bounding box center [872, 71] width 49 height 11
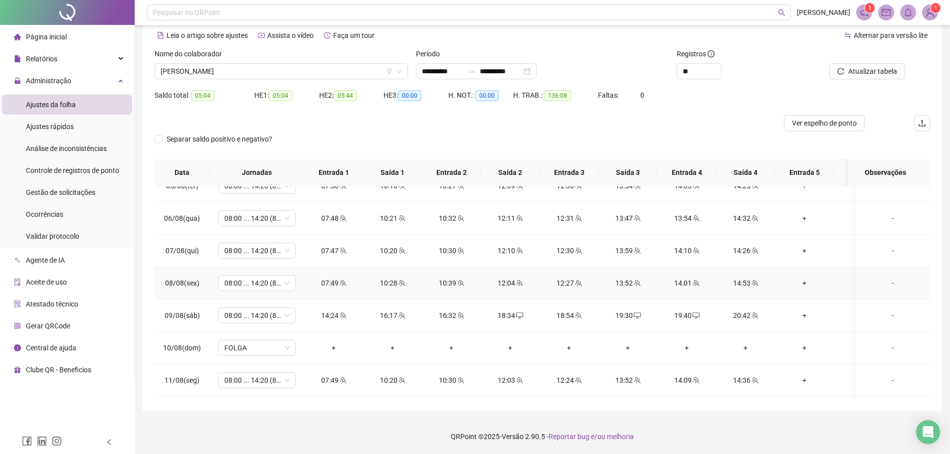
scroll to position [702, 0]
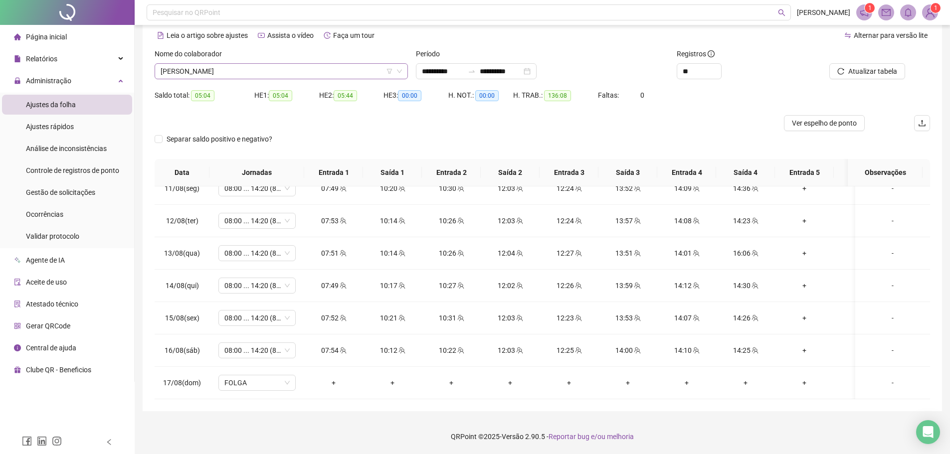
click at [259, 69] on span "[PERSON_NAME]" at bounding box center [281, 71] width 241 height 15
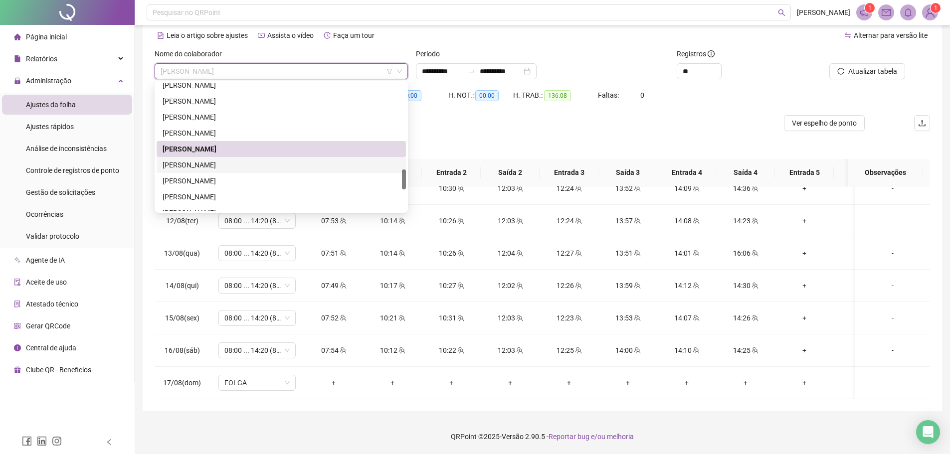
click at [260, 171] on div "[PERSON_NAME]" at bounding box center [281, 165] width 249 height 16
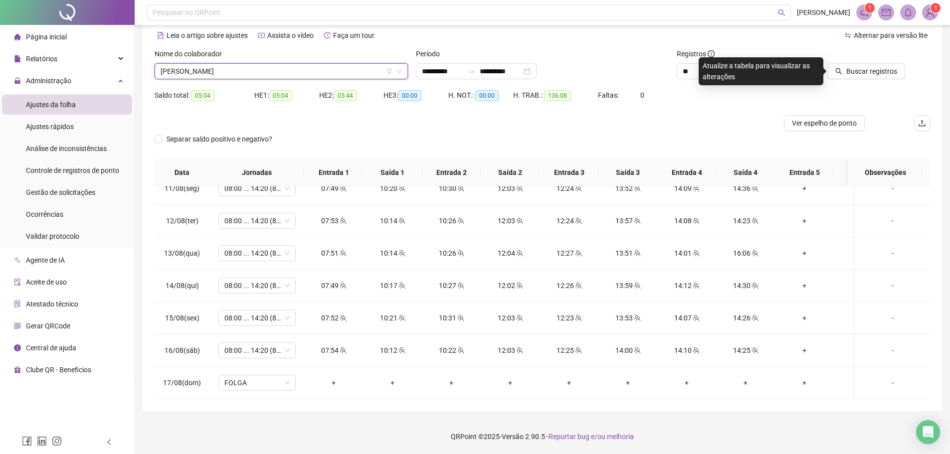
drag, startPoint x: 853, startPoint y: 72, endPoint x: 804, endPoint y: 105, distance: 58.9
click at [852, 72] on span "Buscar registros" at bounding box center [871, 71] width 51 height 11
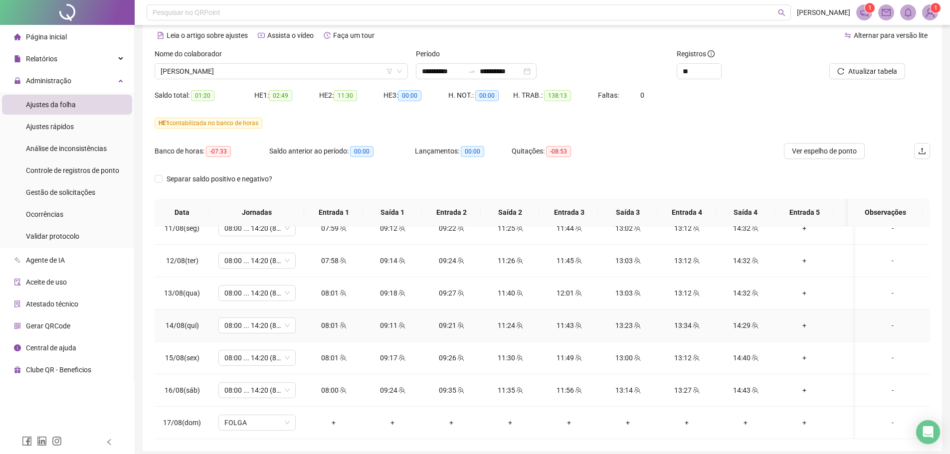
scroll to position [83, 0]
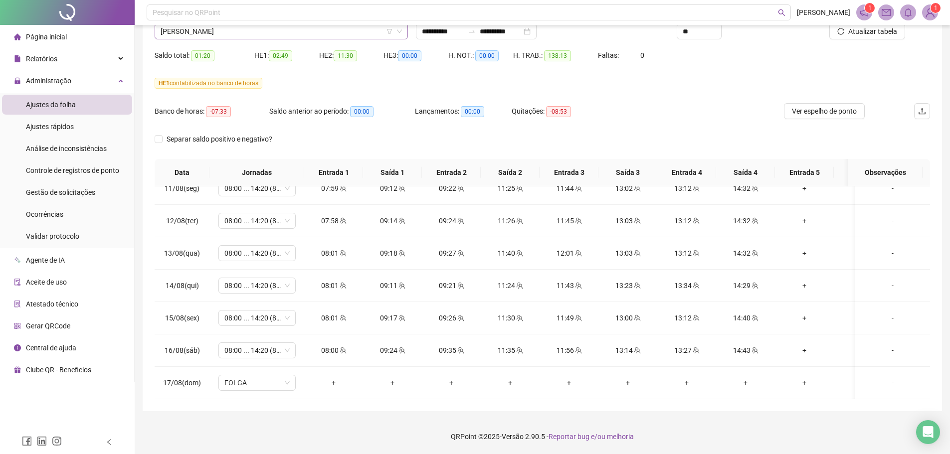
click at [220, 29] on span "[PERSON_NAME]" at bounding box center [281, 31] width 241 height 15
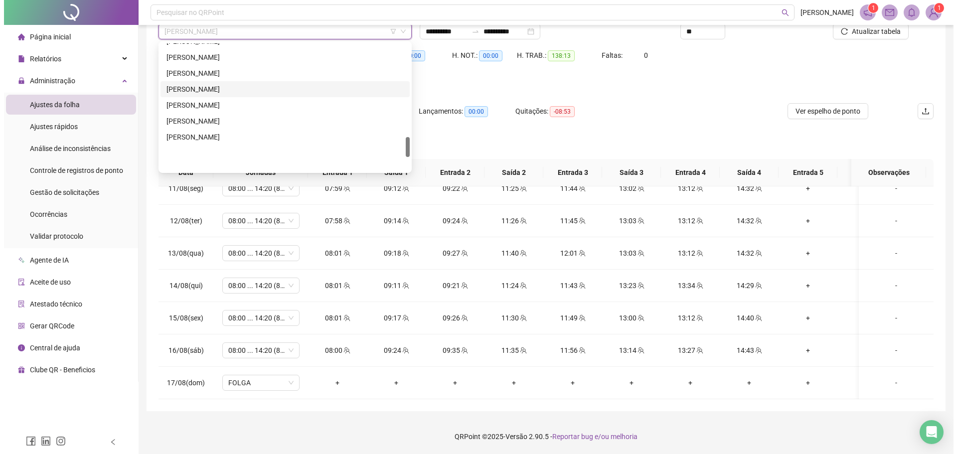
scroll to position [598, 0]
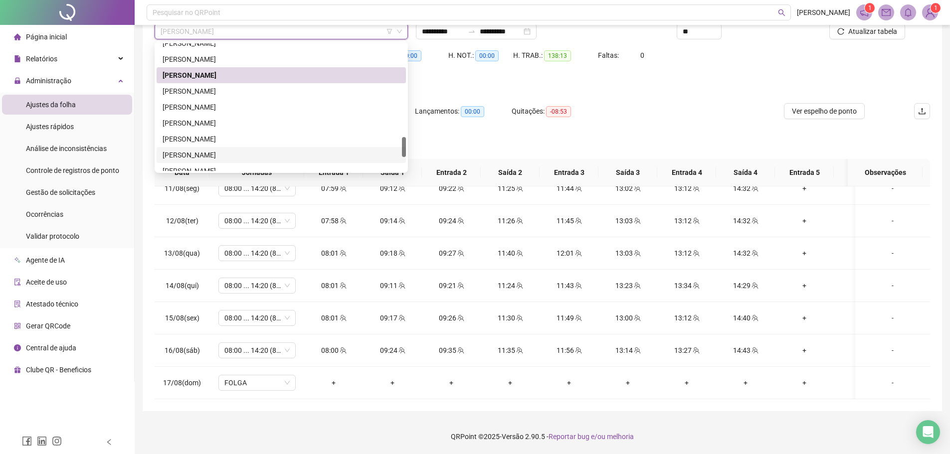
click at [212, 154] on div "[PERSON_NAME]" at bounding box center [281, 155] width 237 height 11
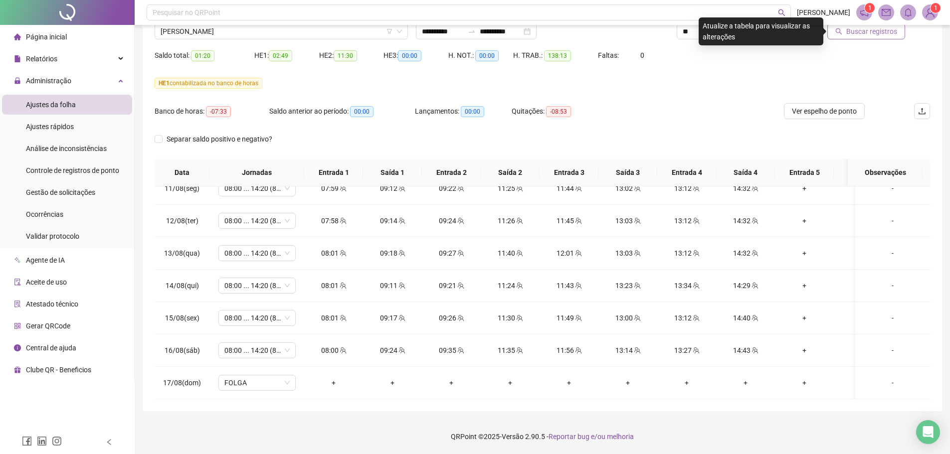
click at [863, 37] on button "Buscar registros" at bounding box center [866, 31] width 78 height 16
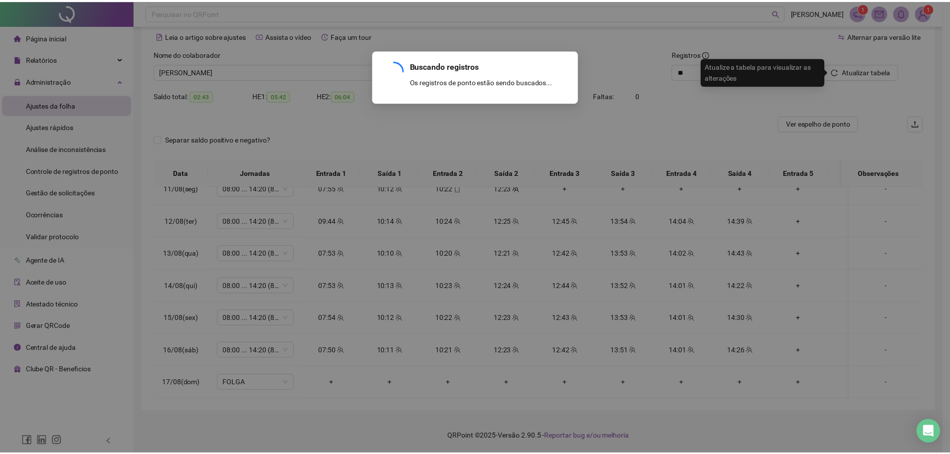
scroll to position [43, 0]
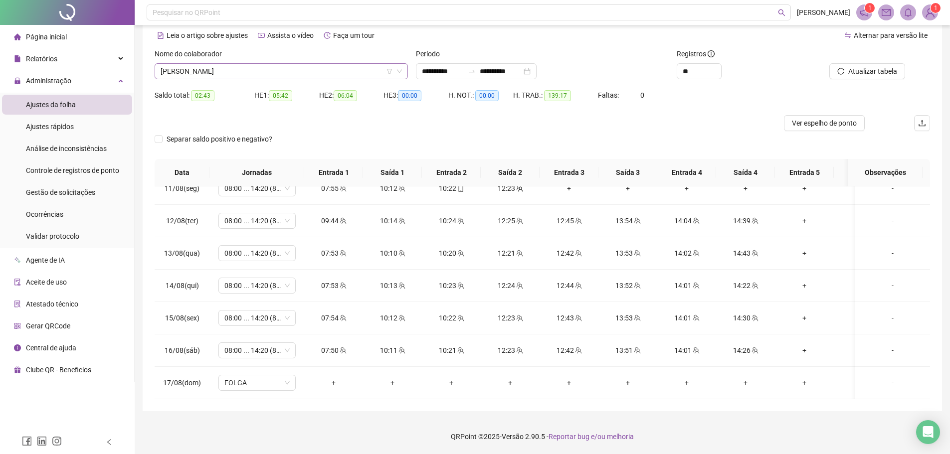
click at [286, 74] on span "[PERSON_NAME]" at bounding box center [281, 71] width 241 height 15
drag, startPoint x: 577, startPoint y: 162, endPoint x: 566, endPoint y: 157, distance: 11.6
click at [574, 161] on th "Entrada 3" at bounding box center [569, 172] width 59 height 27
click at [278, 74] on span "[PERSON_NAME]" at bounding box center [281, 71] width 241 height 15
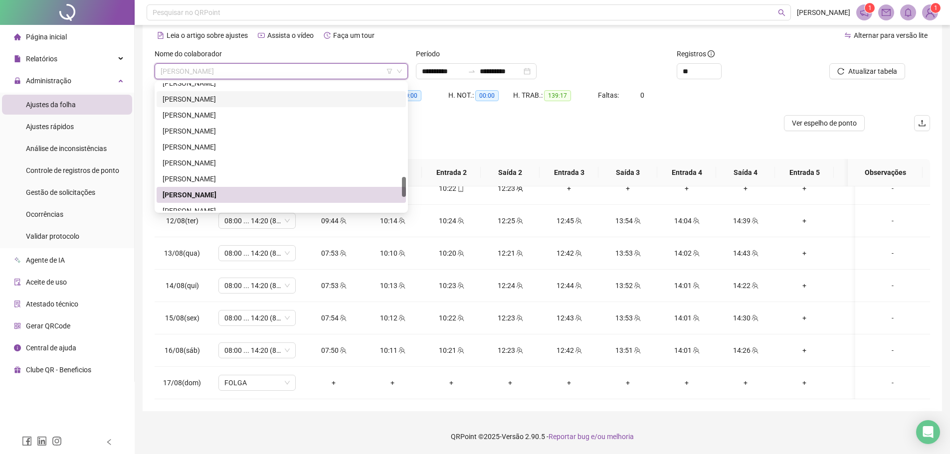
scroll to position [686, 0]
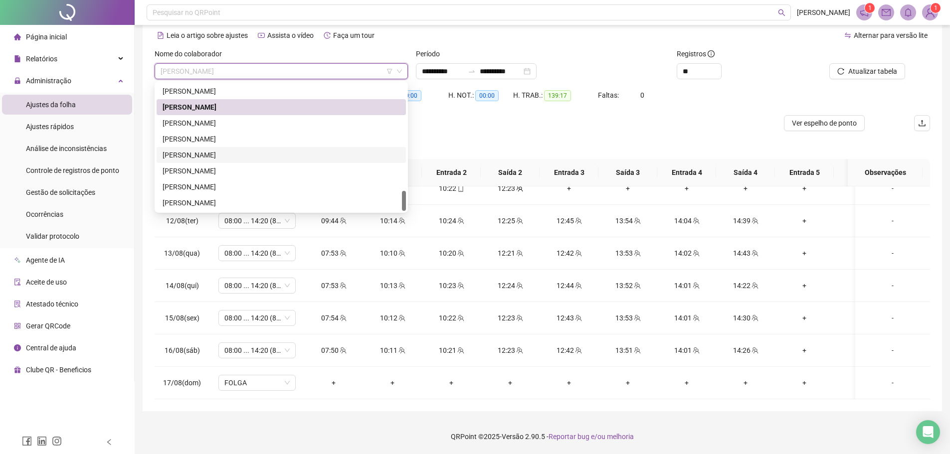
click at [228, 161] on div "[PERSON_NAME]" at bounding box center [281, 155] width 249 height 16
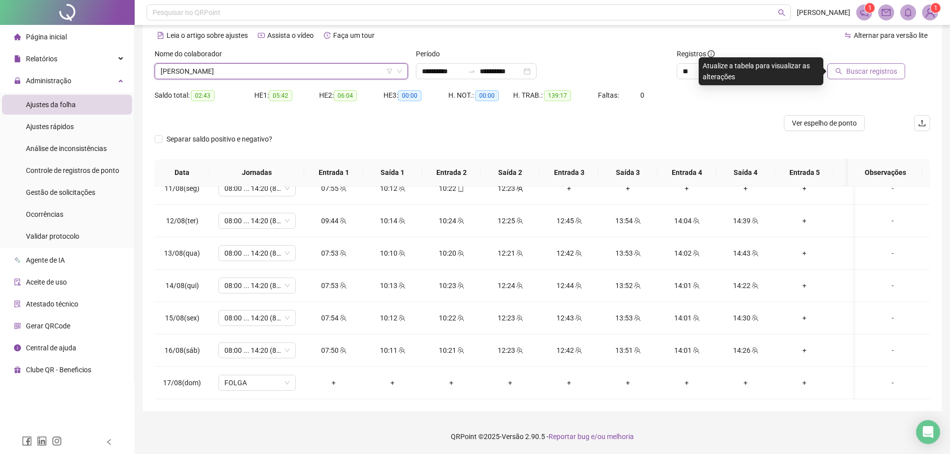
click at [842, 70] on icon "search" at bounding box center [838, 71] width 7 height 7
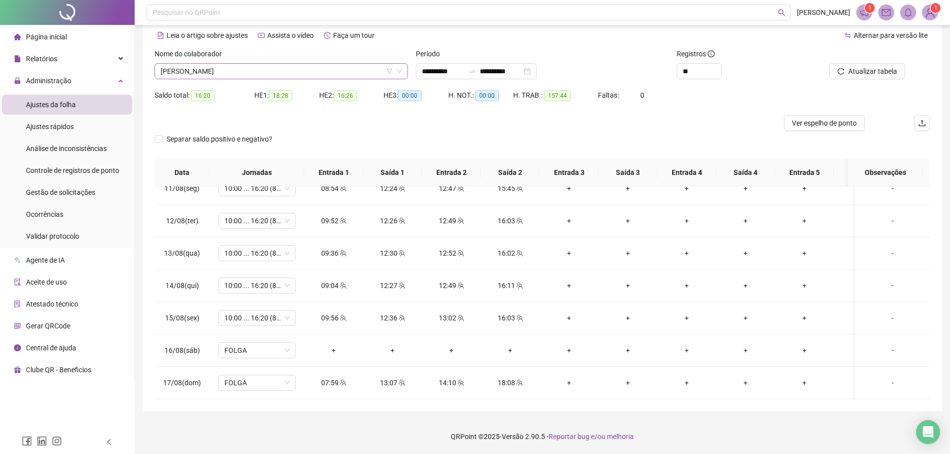
click at [240, 70] on span "[PERSON_NAME]" at bounding box center [281, 71] width 241 height 15
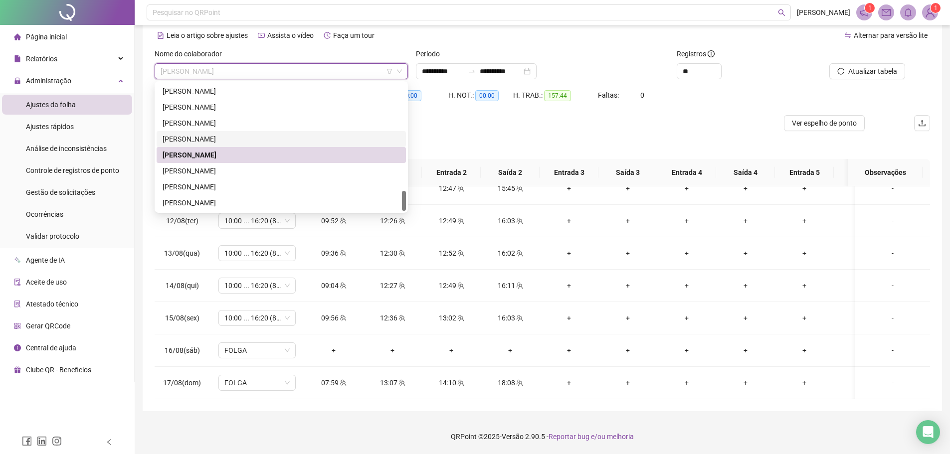
drag, startPoint x: 539, startPoint y: 118, endPoint x: 533, endPoint y: 119, distance: 6.6
click at [537, 118] on div at bounding box center [445, 123] width 581 height 16
